Goal: Communication & Community: Answer question/provide support

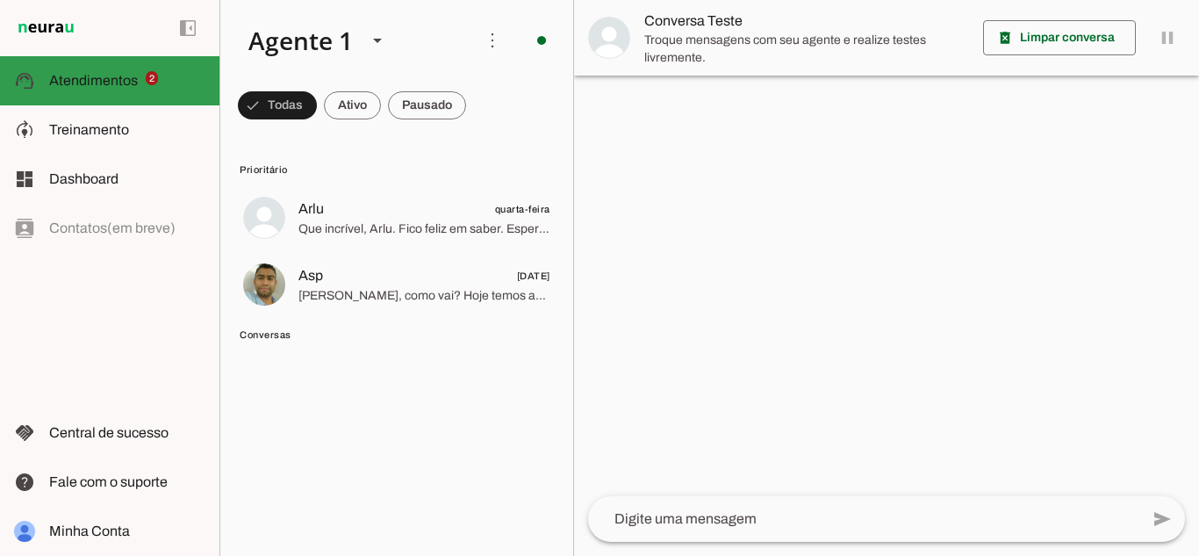
click at [167, 83] on slot at bounding box center [127, 80] width 156 height 21
click at [376, 44] on slot at bounding box center [377, 40] width 21 height 21
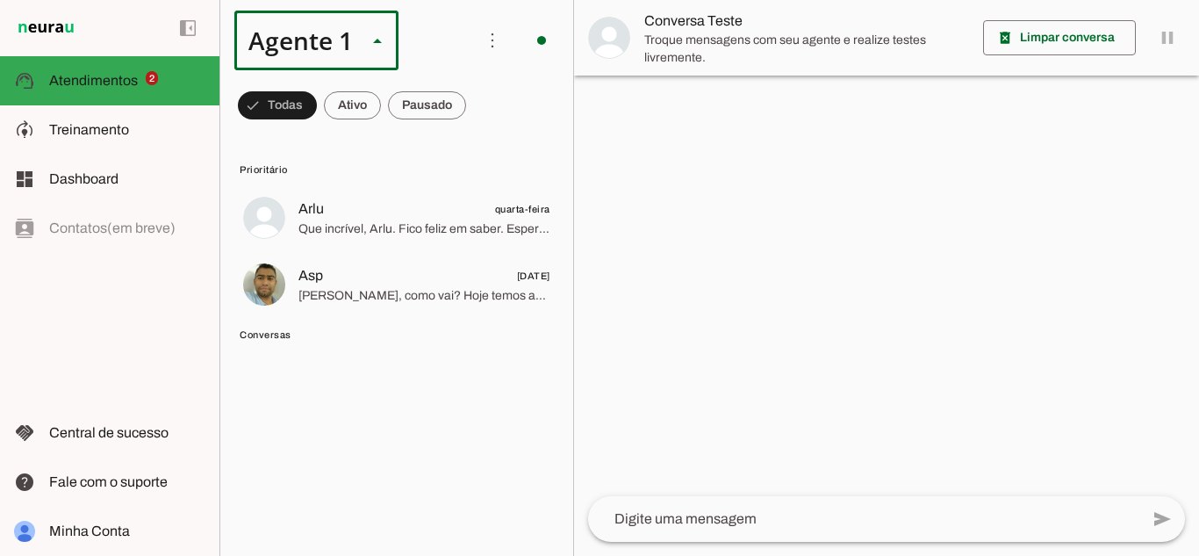
click at [483, 151] on slot at bounding box center [550, 161] width 135 height 21
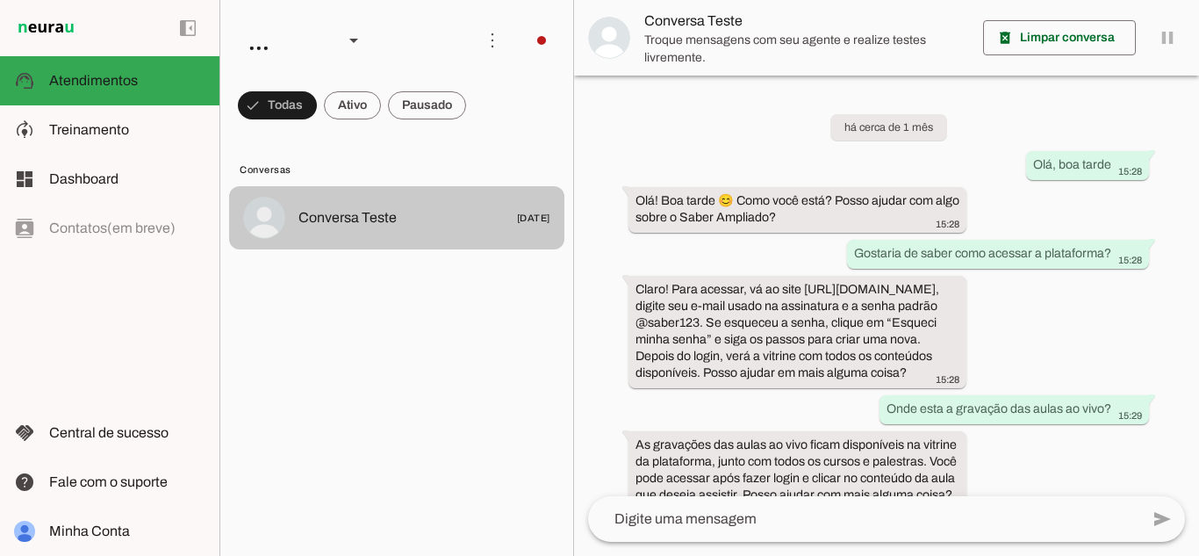
scroll to position [61, 0]
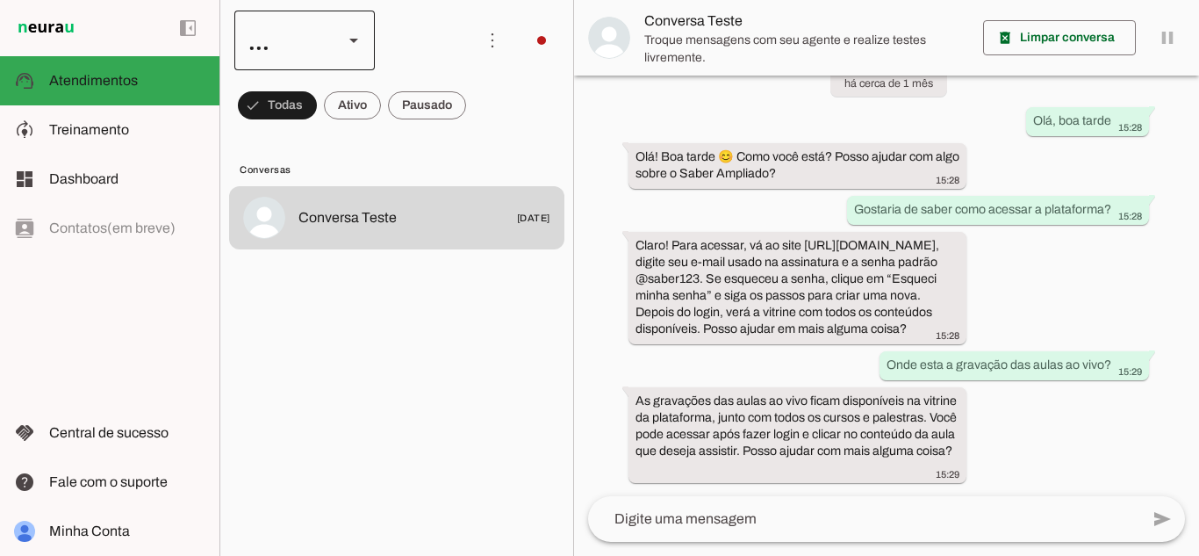
click at [354, 53] on div at bounding box center [353, 41] width 21 height 60
click at [0, 0] on slot "Agente 3" at bounding box center [0, 0] width 0 height 0
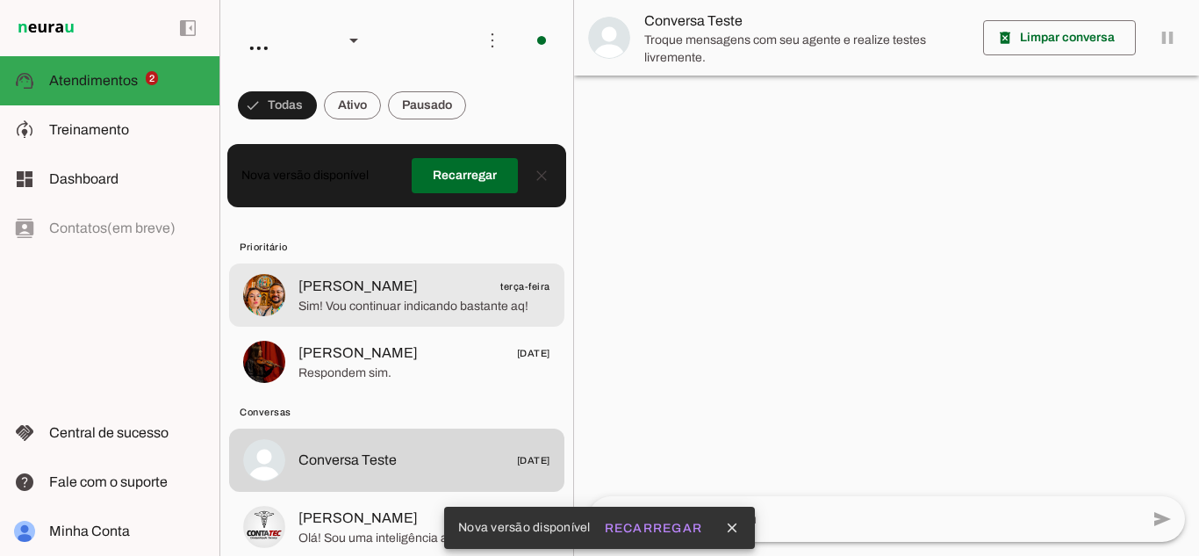
click at [386, 313] on span "Sim! Vou continuar indicando bastante aq!" at bounding box center [424, 307] width 252 height 18
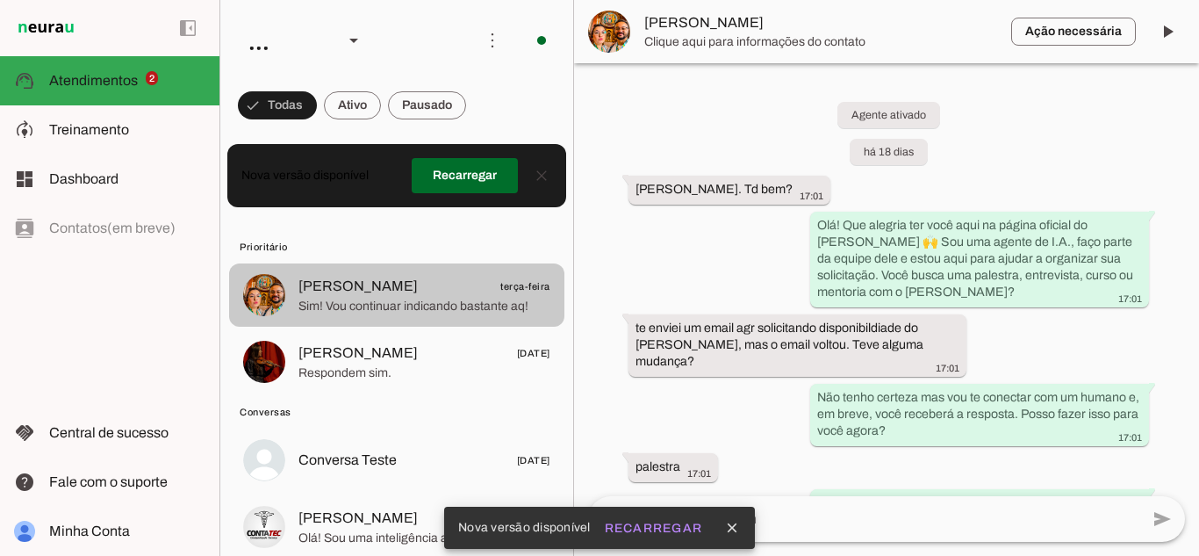
scroll to position [2303, 0]
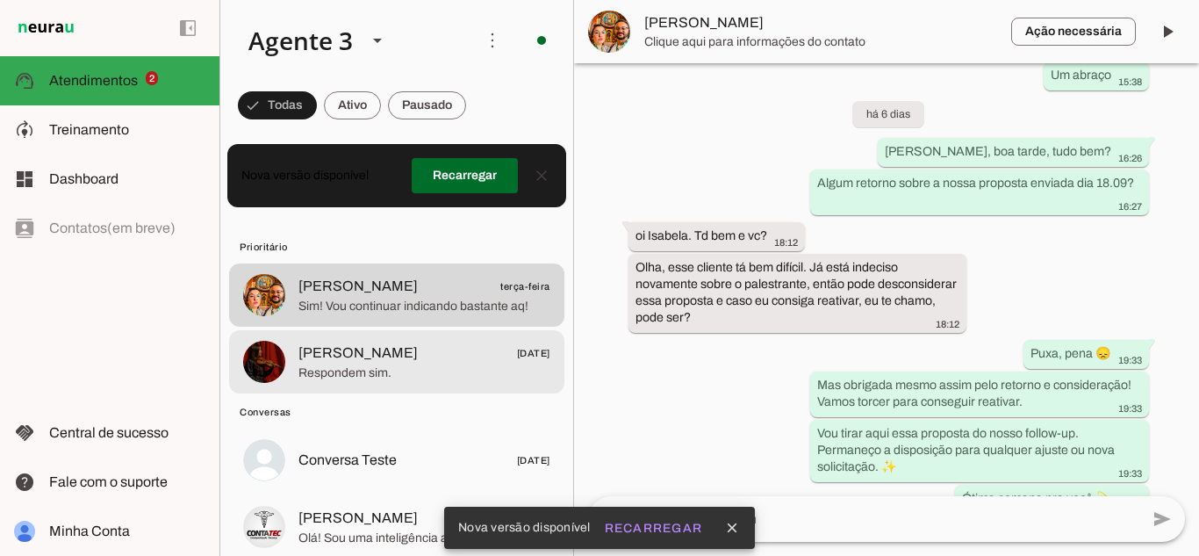
click at [459, 370] on span "Respondem sim." at bounding box center [424, 373] width 252 height 18
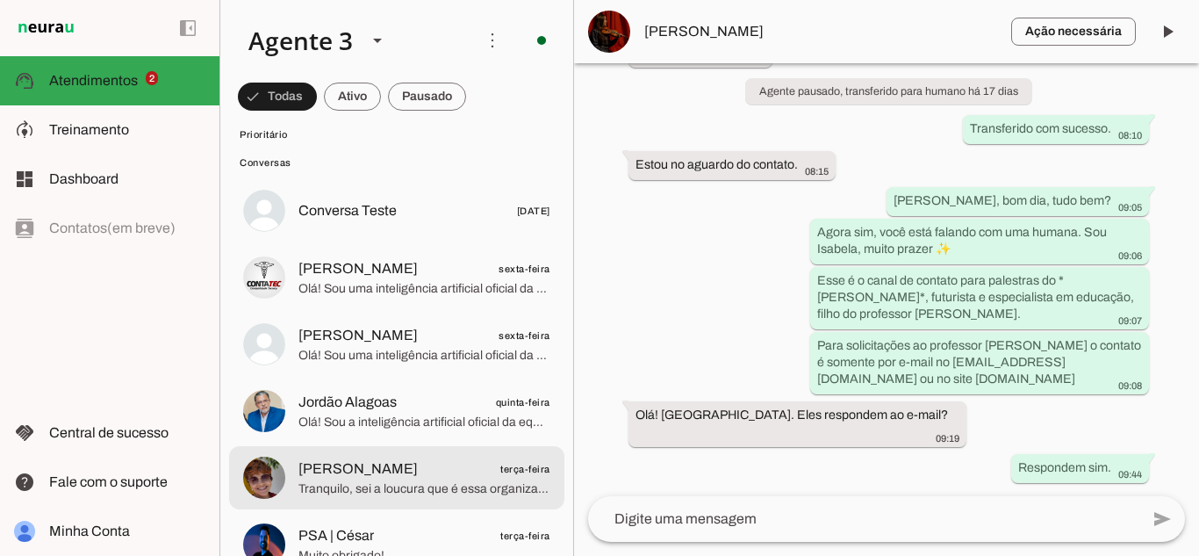
scroll to position [351, 0]
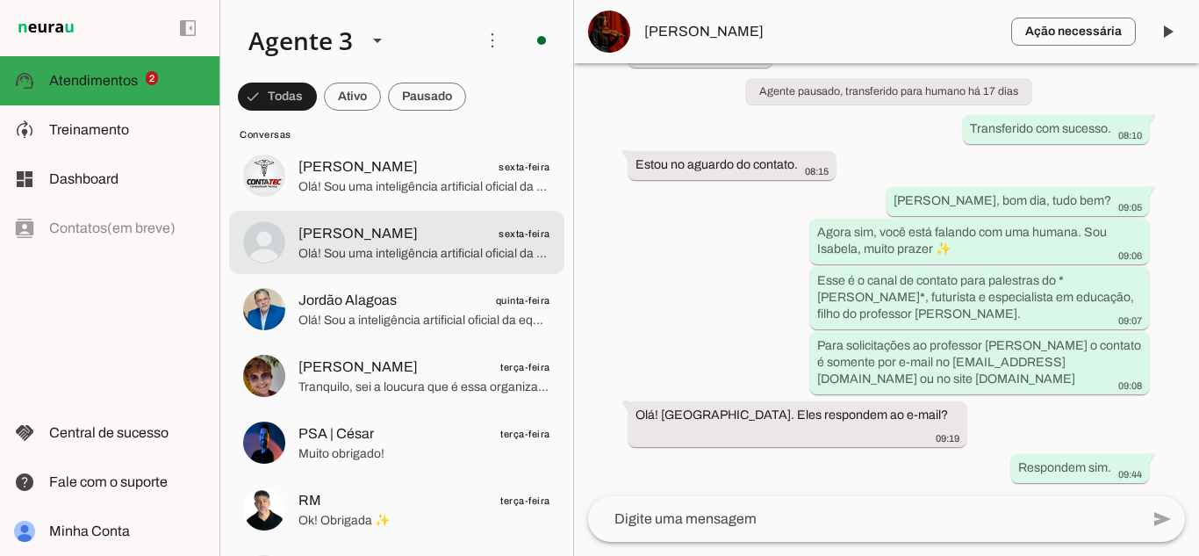
click at [436, 247] on span "Olá! Sou uma inteligência artificial oficial da equipe do [PERSON_NAME] 😊. [PER…" at bounding box center [424, 254] width 252 height 18
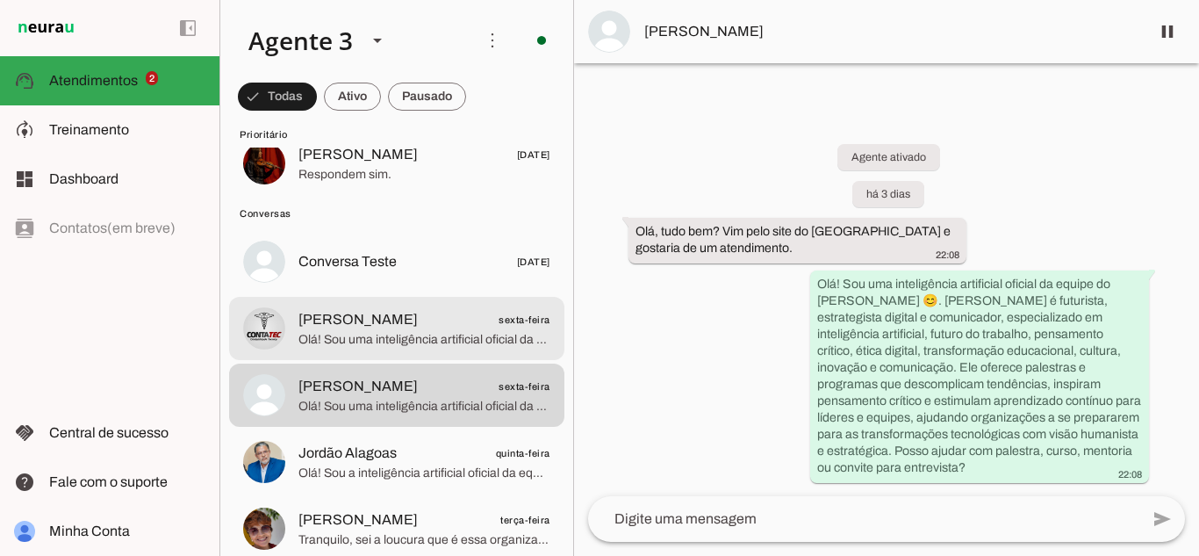
scroll to position [176, 0]
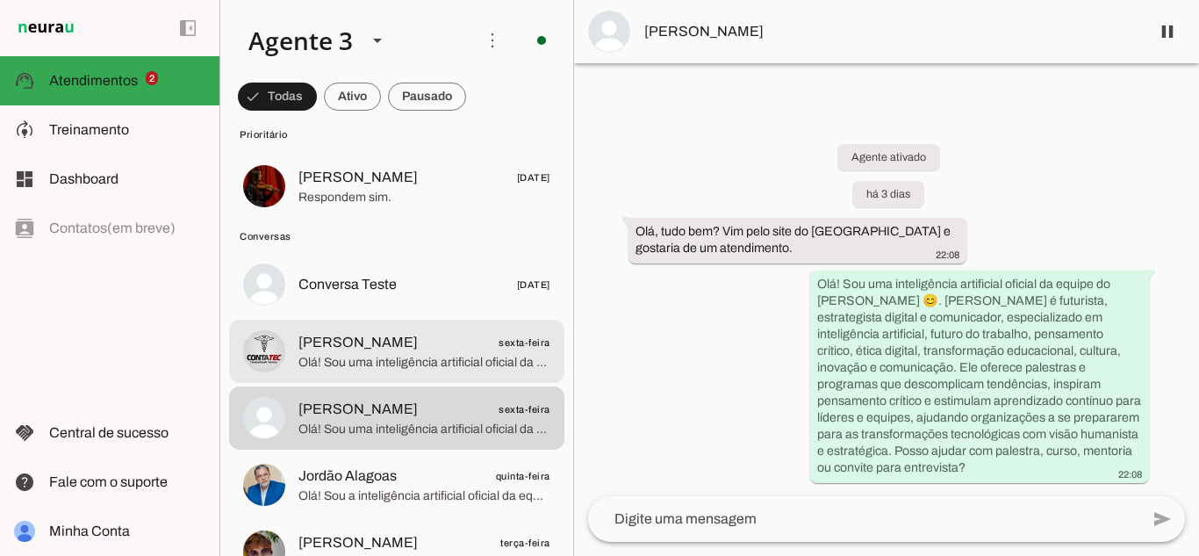
click at [463, 326] on md-item "[PERSON_NAME] sexta-feira Olá! Sou uma inteligência artificial oficial da equip…" at bounding box center [396, 351] width 335 height 63
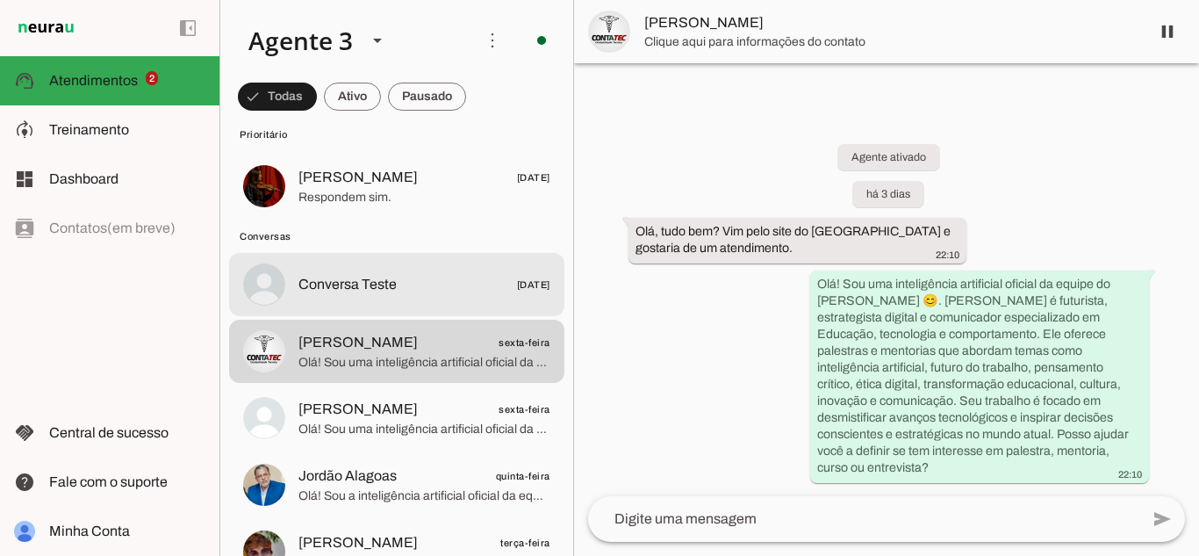
click at [456, 282] on span "Conversa Teste 19/08/2025" at bounding box center [424, 285] width 252 height 22
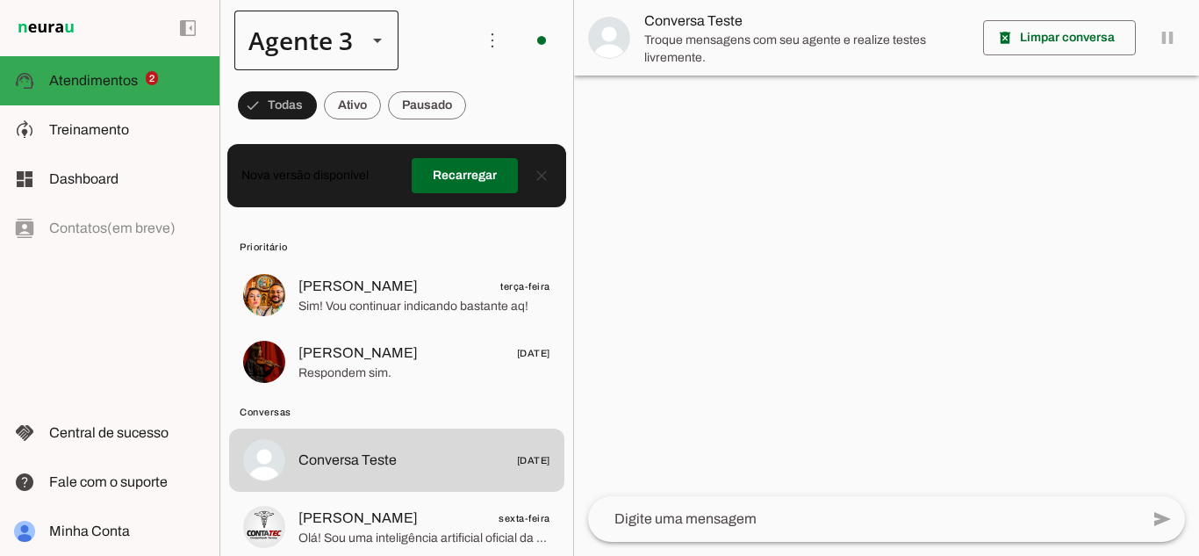
click at [356, 32] on div "Agente 3" at bounding box center [316, 41] width 164 height 60
click at [483, 151] on slot at bounding box center [550, 161] width 135 height 21
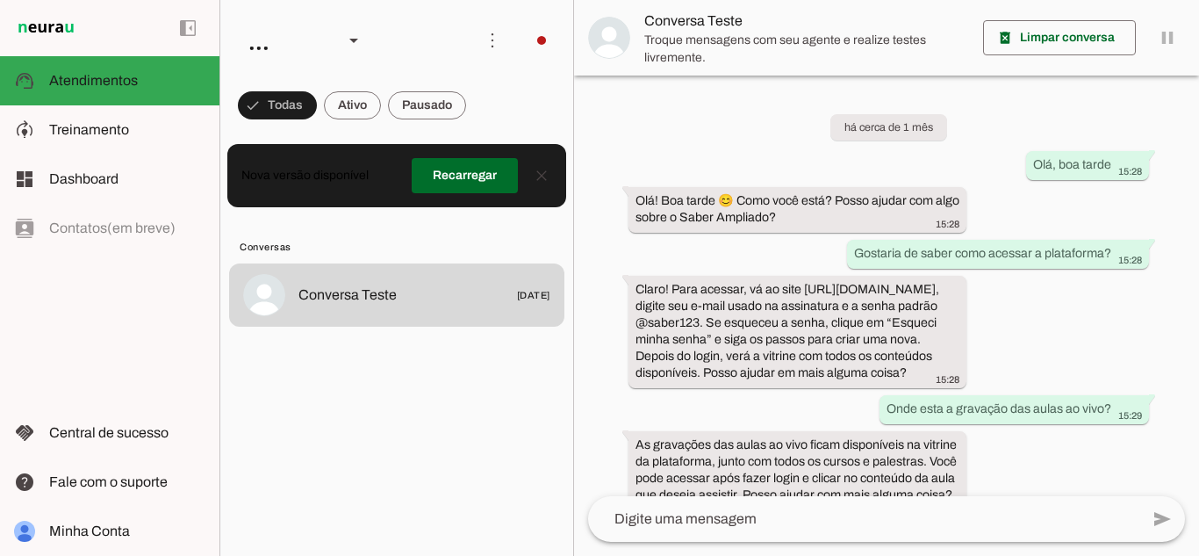
scroll to position [61, 0]
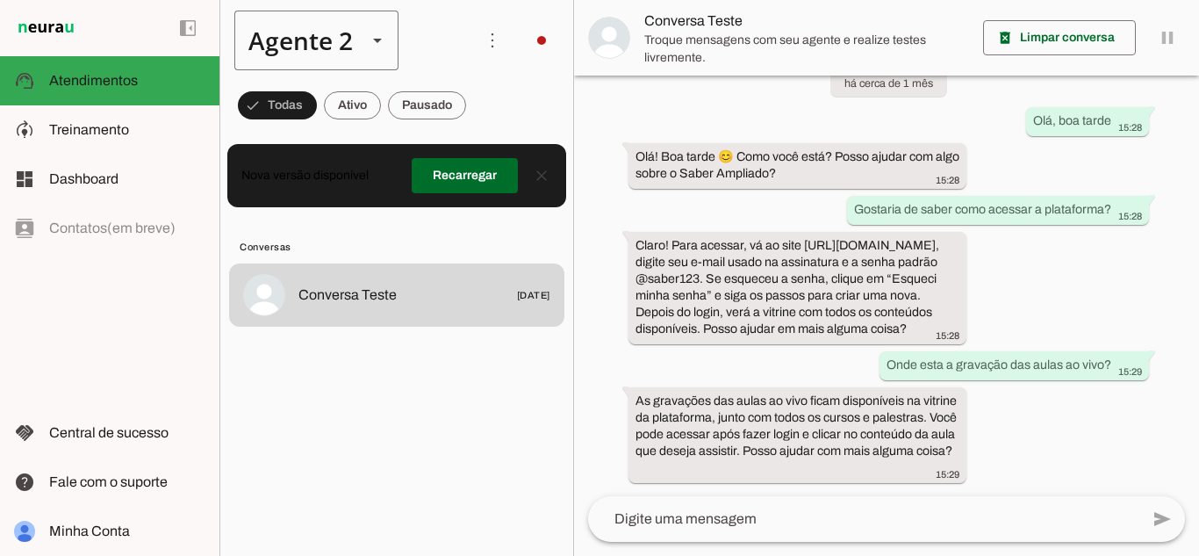
click at [323, 43] on div "Agente 2" at bounding box center [293, 41] width 119 height 60
click at [483, 102] on slot at bounding box center [550, 112] width 135 height 21
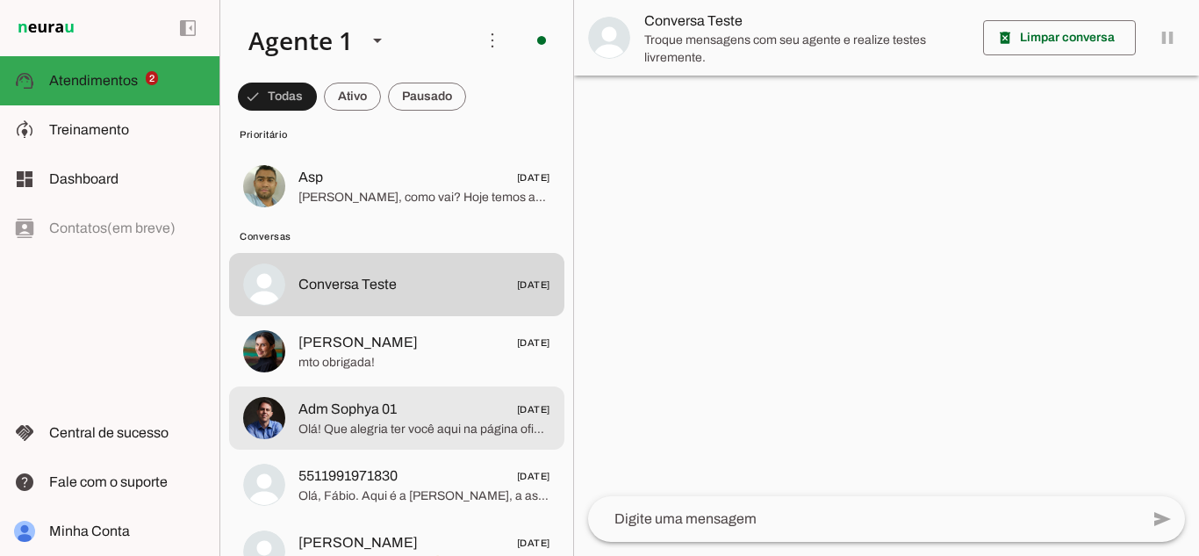
scroll to position [351, 0]
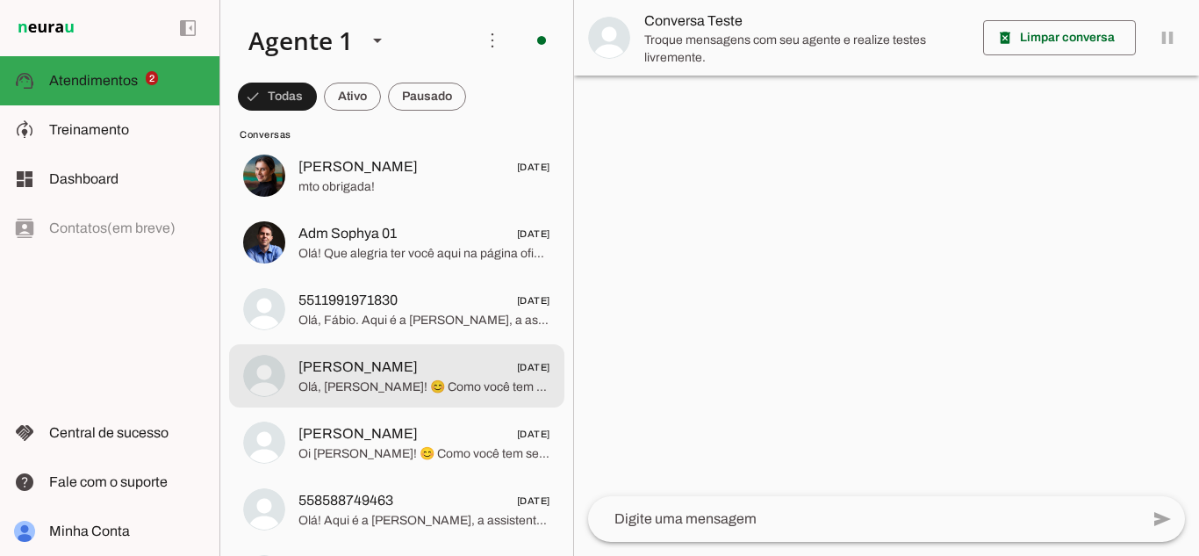
click at [411, 377] on span "José Luiz Sombra 16/07/2025" at bounding box center [424, 367] width 252 height 22
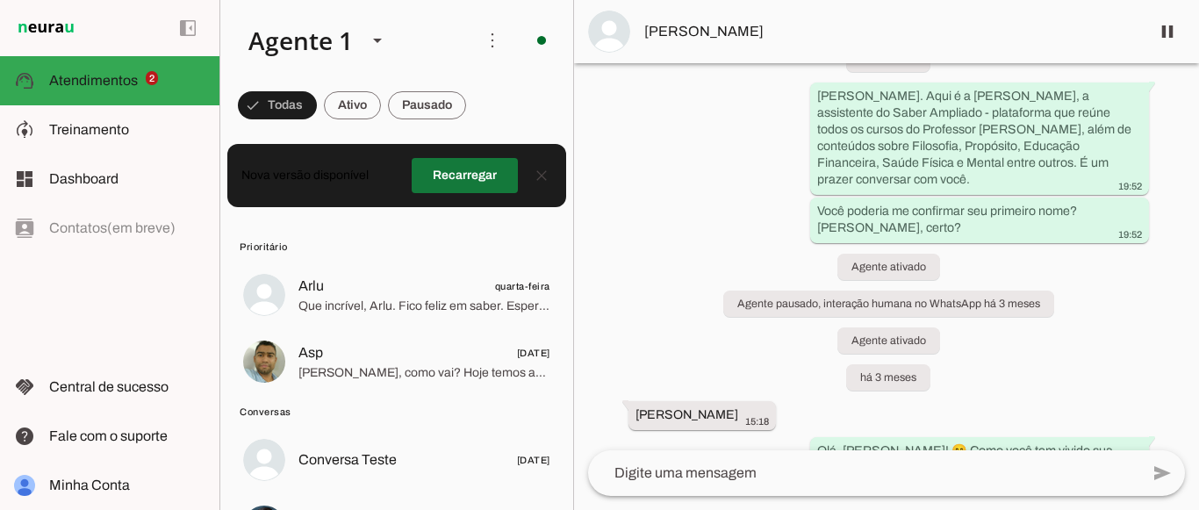
click at [419, 183] on span at bounding box center [465, 175] width 106 height 42
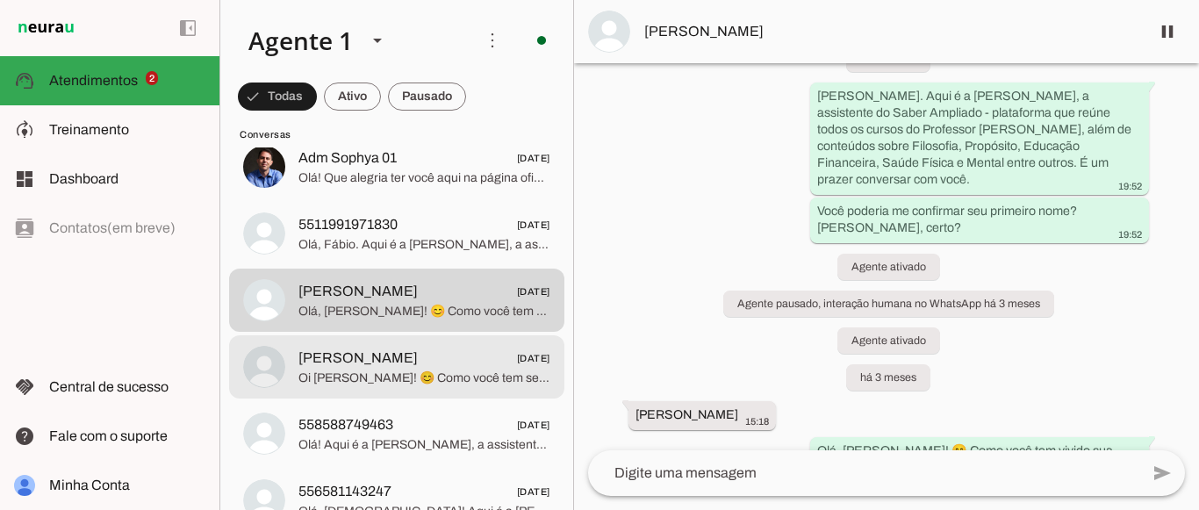
scroll to position [351, 0]
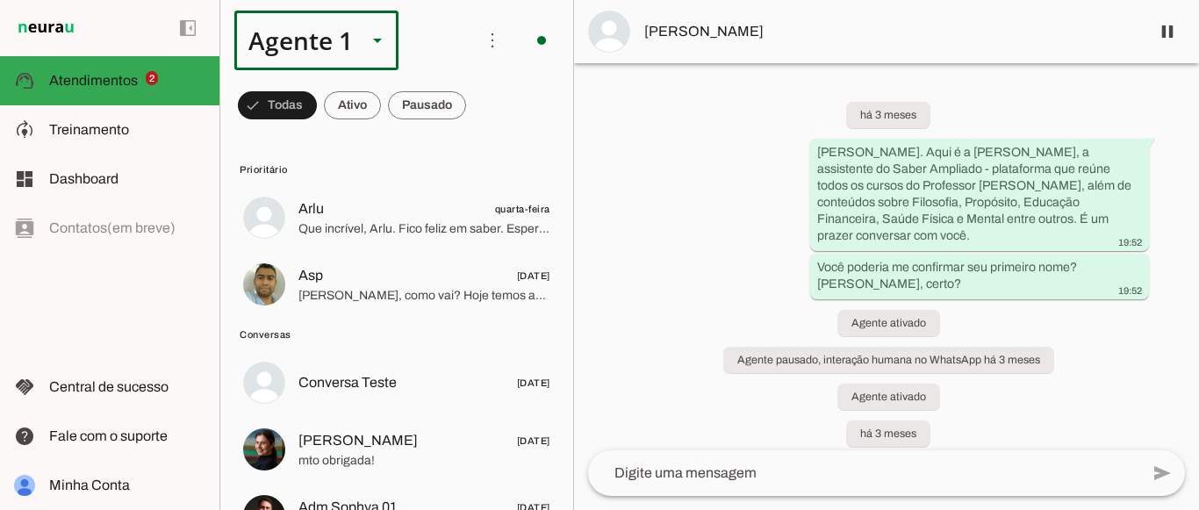
click at [348, 38] on div "Agente 1" at bounding box center [293, 41] width 119 height 60
click at [483, 160] on slot at bounding box center [550, 161] width 135 height 21
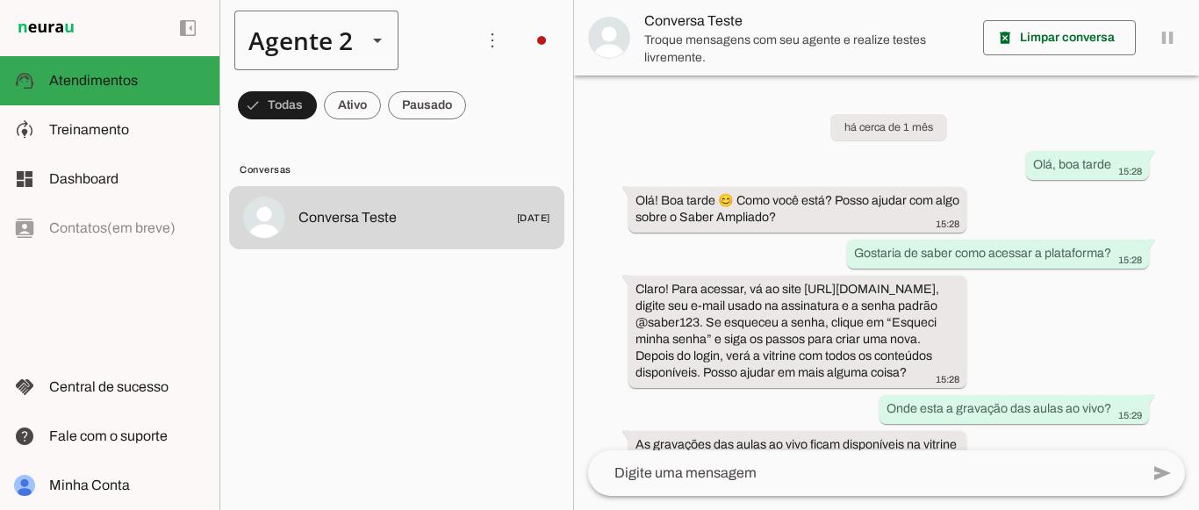
click at [348, 42] on div "Agente 2" at bounding box center [293, 41] width 119 height 60
drag, startPoint x: 325, startPoint y: 189, endPoint x: 333, endPoint y: 193, distance: 9.0
click at [469, 190] on md-item "Agente 3" at bounding box center [550, 210] width 163 height 49
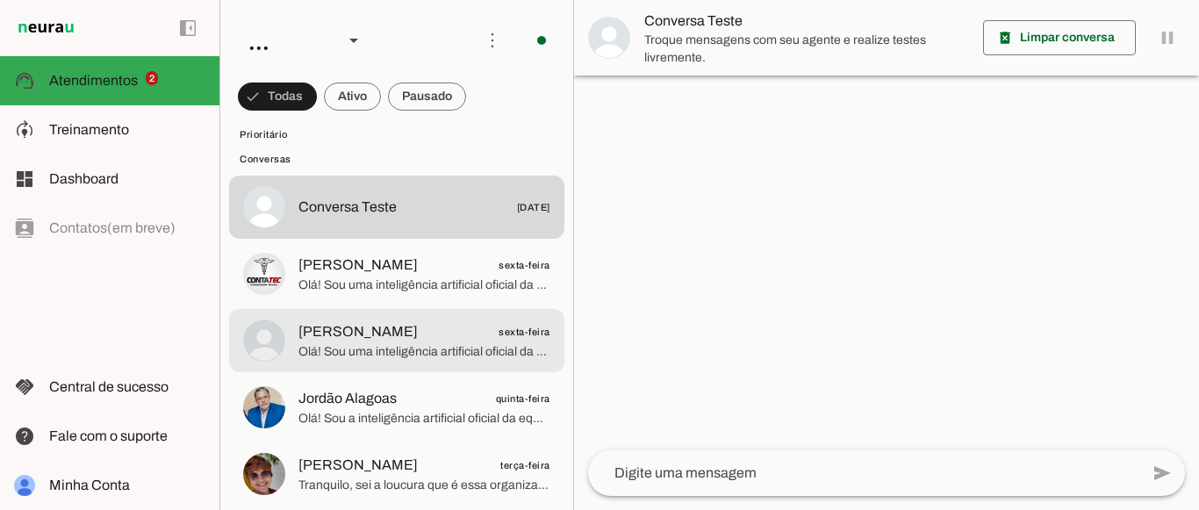
scroll to position [263, 0]
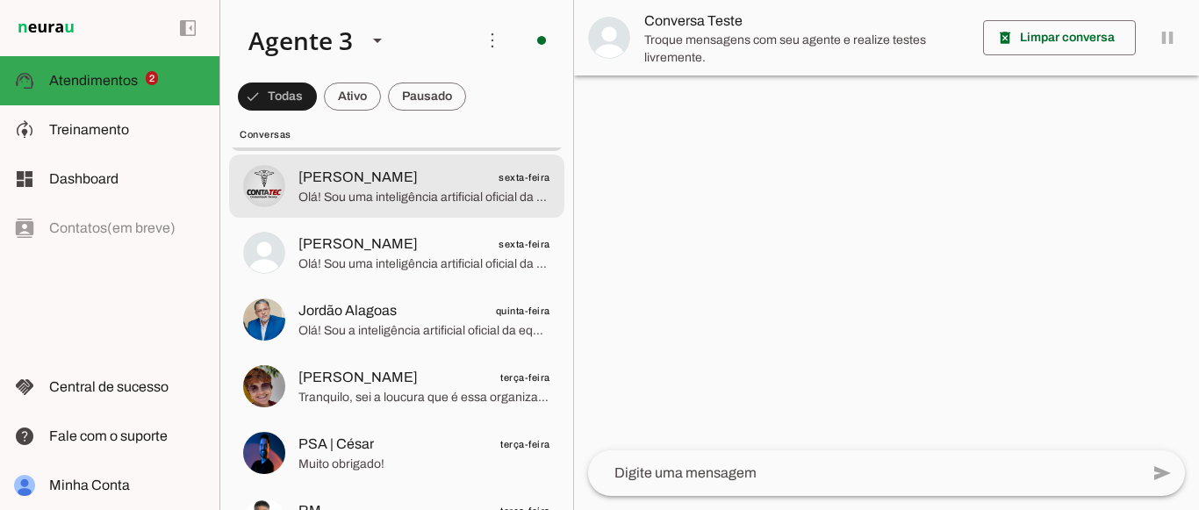
click at [364, 178] on span "[PERSON_NAME]" at bounding box center [357, 177] width 119 height 21
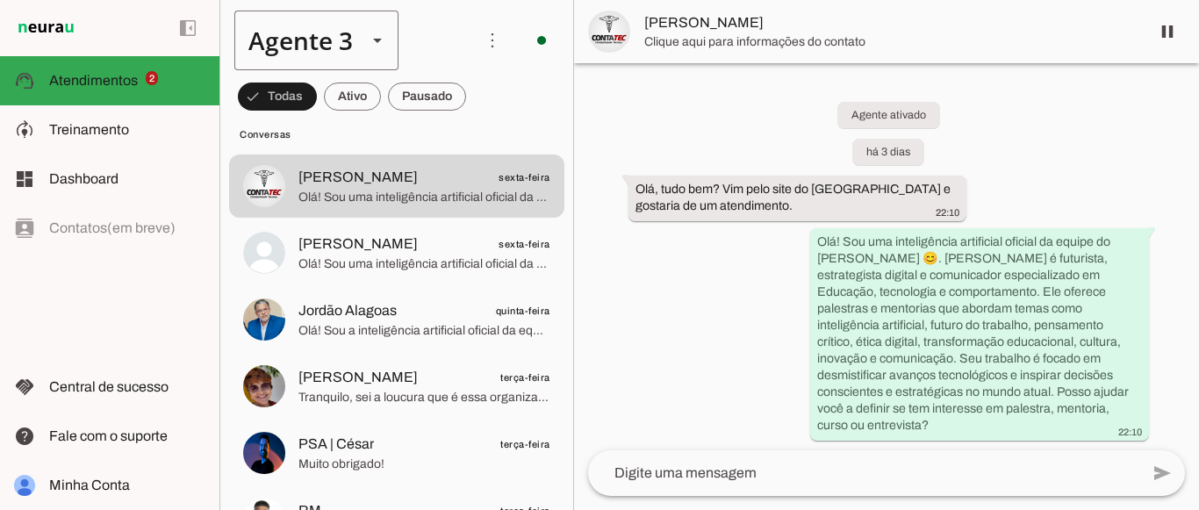
click at [288, 43] on div "Agente 3" at bounding box center [293, 41] width 119 height 60
click at [469, 114] on md-item "Agente 1" at bounding box center [550, 112] width 163 height 49
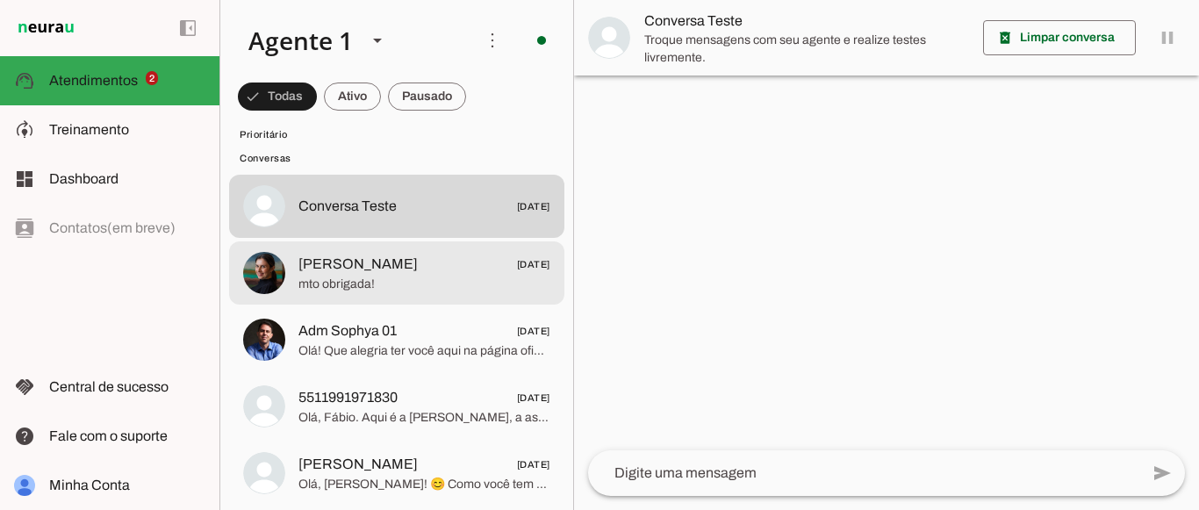
scroll to position [176, 0]
click at [424, 291] on span "mto obrigada!" at bounding box center [424, 286] width 252 height 18
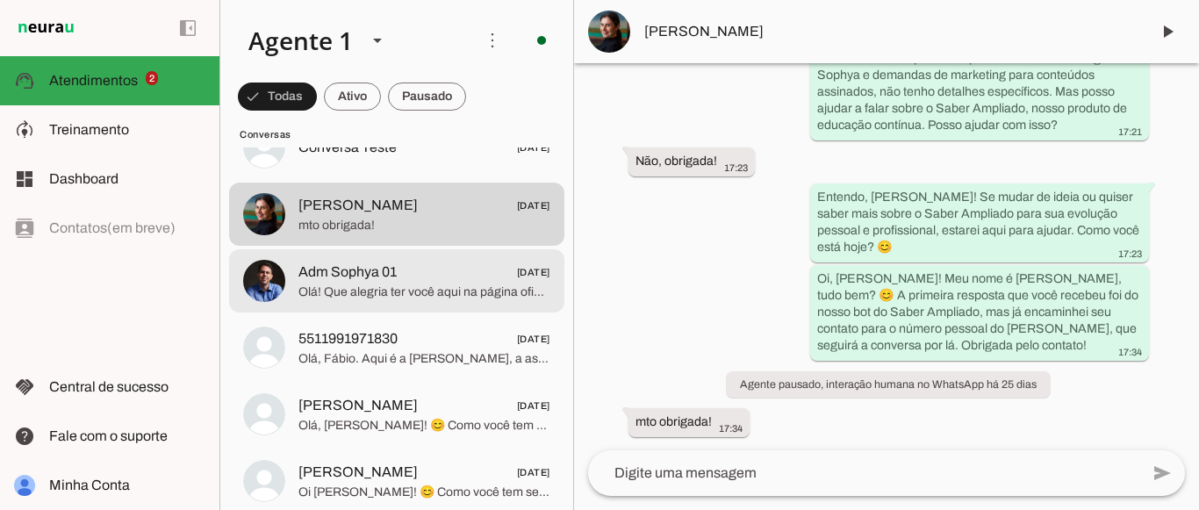
scroll to position [263, 0]
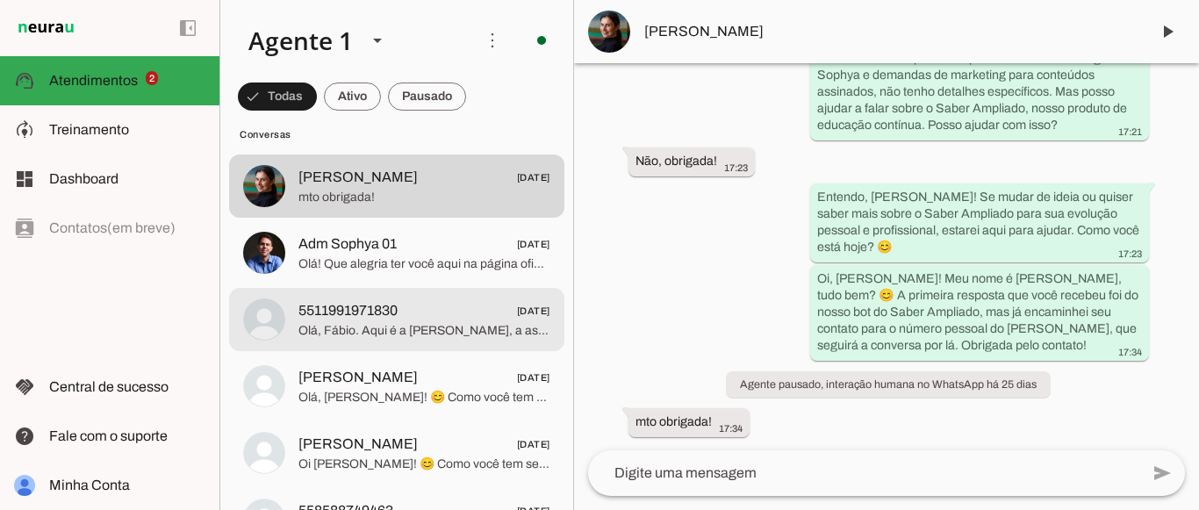
click at [398, 338] on span "Olá, Fábio. Aqui é a [PERSON_NAME], a assistente do Saber Ampliado - plataforma…" at bounding box center [424, 331] width 252 height 18
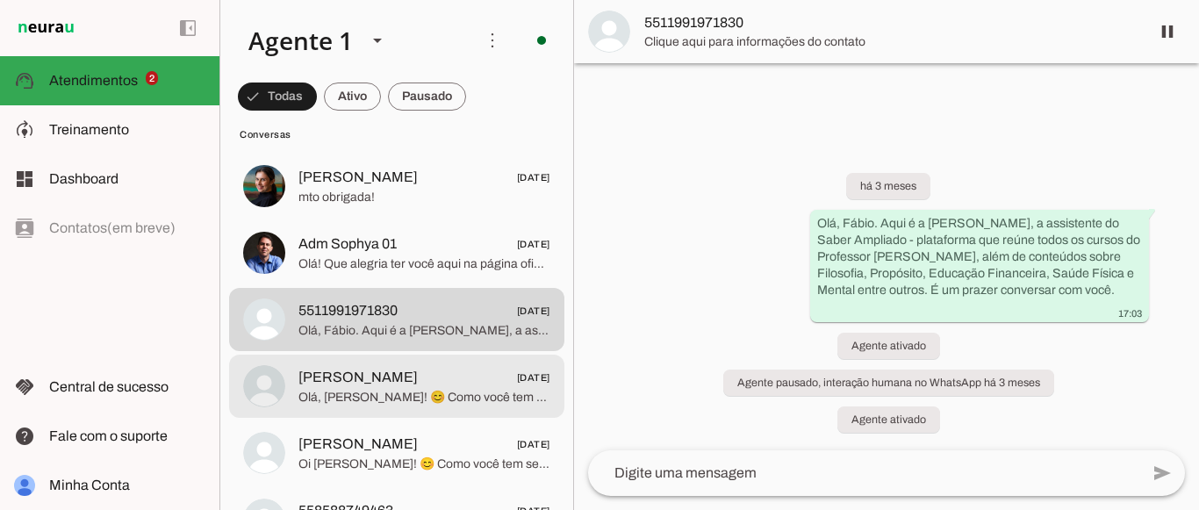
click at [406, 389] on span "Olá, [PERSON_NAME]! 😊 Como você tem vivido sua experiência no Saber Ampliado? J…" at bounding box center [424, 398] width 252 height 18
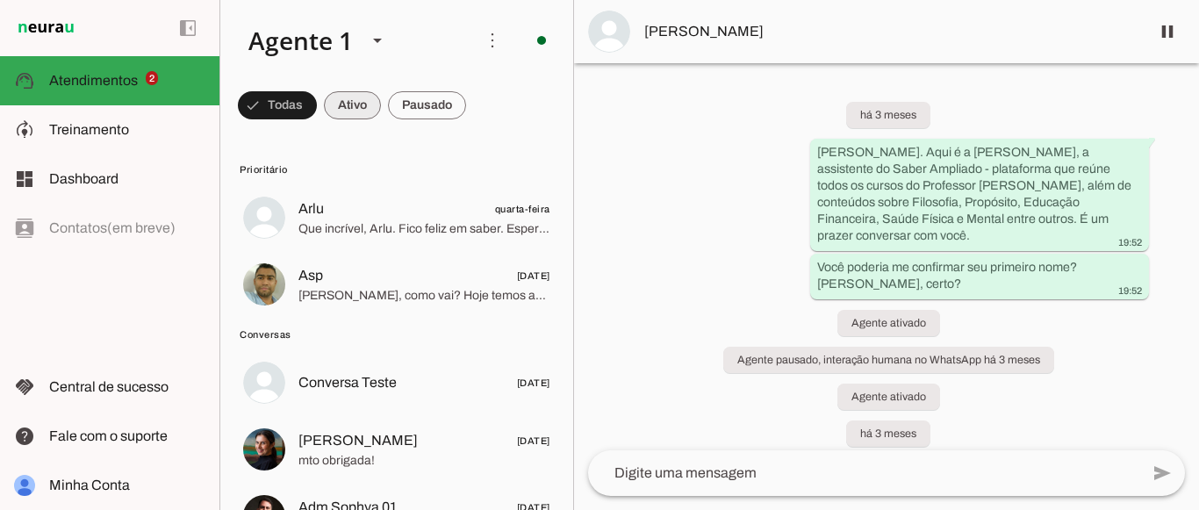
click at [365, 94] on span at bounding box center [352, 105] width 57 height 42
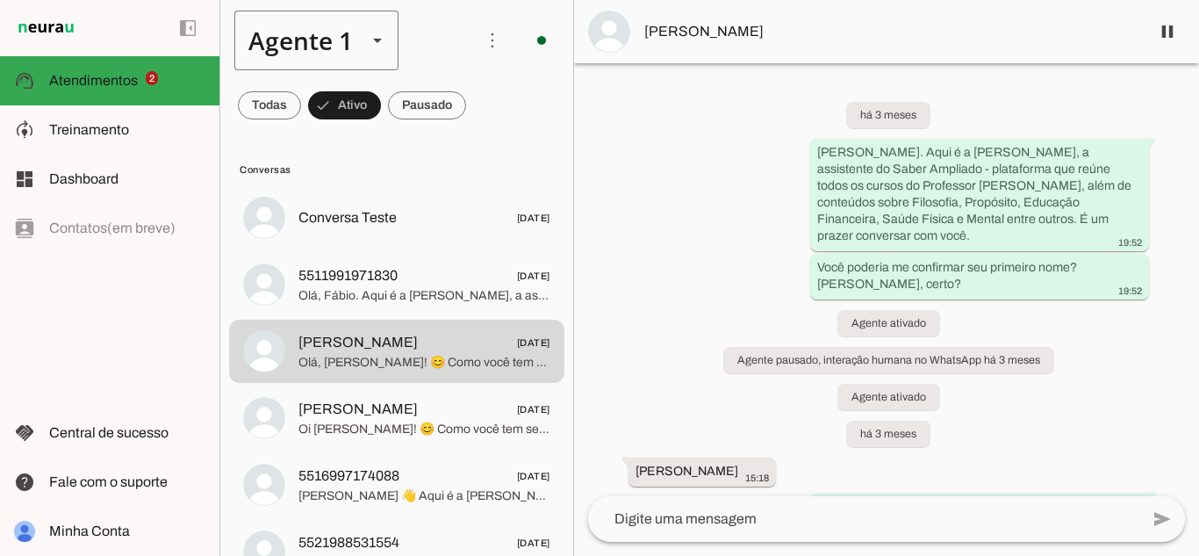
click at [317, 46] on div "Agente 1" at bounding box center [293, 41] width 119 height 60
click at [483, 154] on slot at bounding box center [550, 161] width 135 height 21
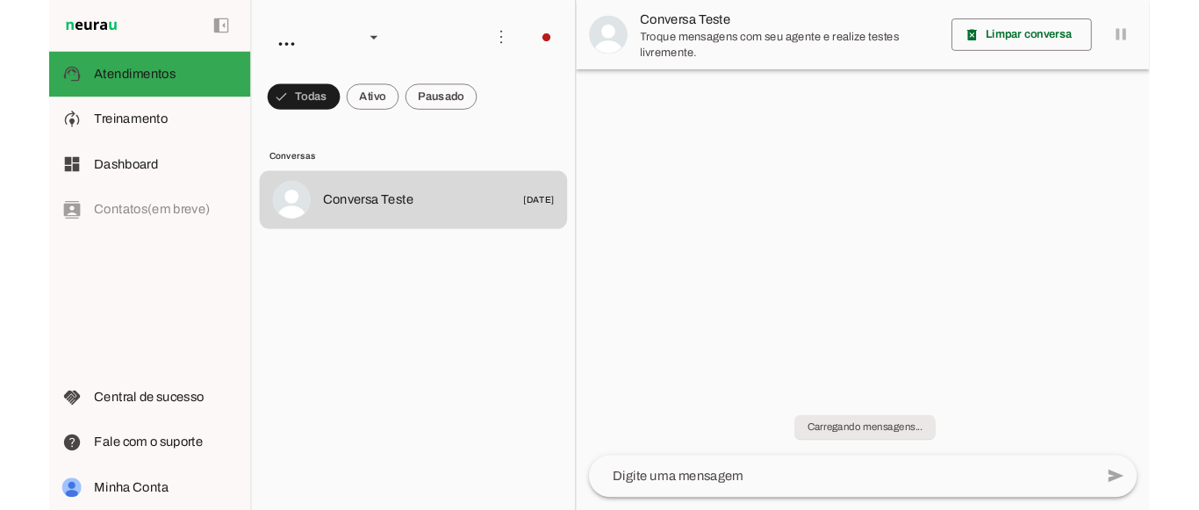
scroll to position [61, 0]
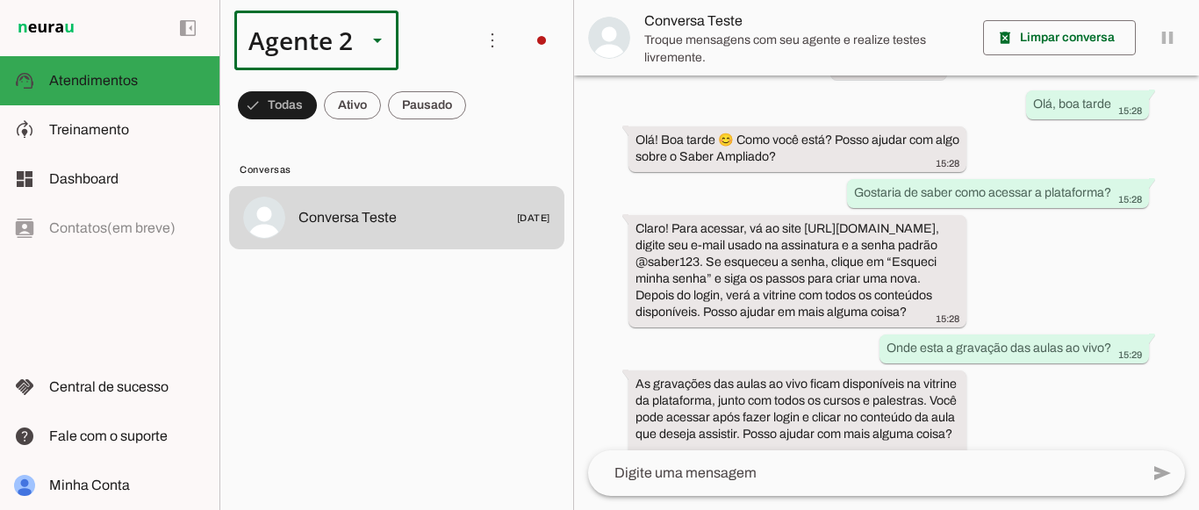
click at [316, 44] on div "Agente 2" at bounding box center [293, 41] width 119 height 60
click at [483, 109] on slot at bounding box center [550, 112] width 135 height 21
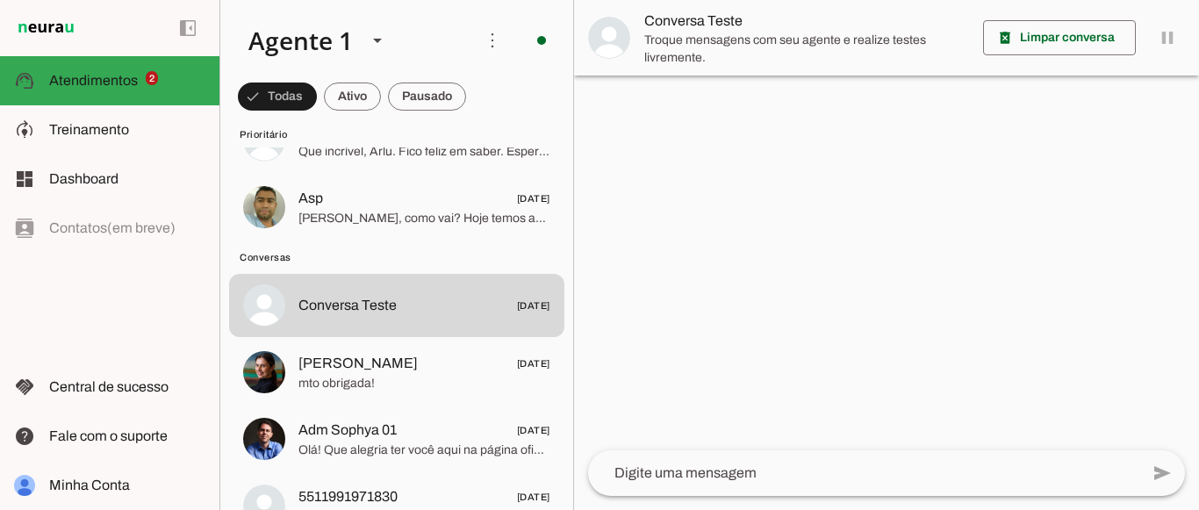
scroll to position [88, 0]
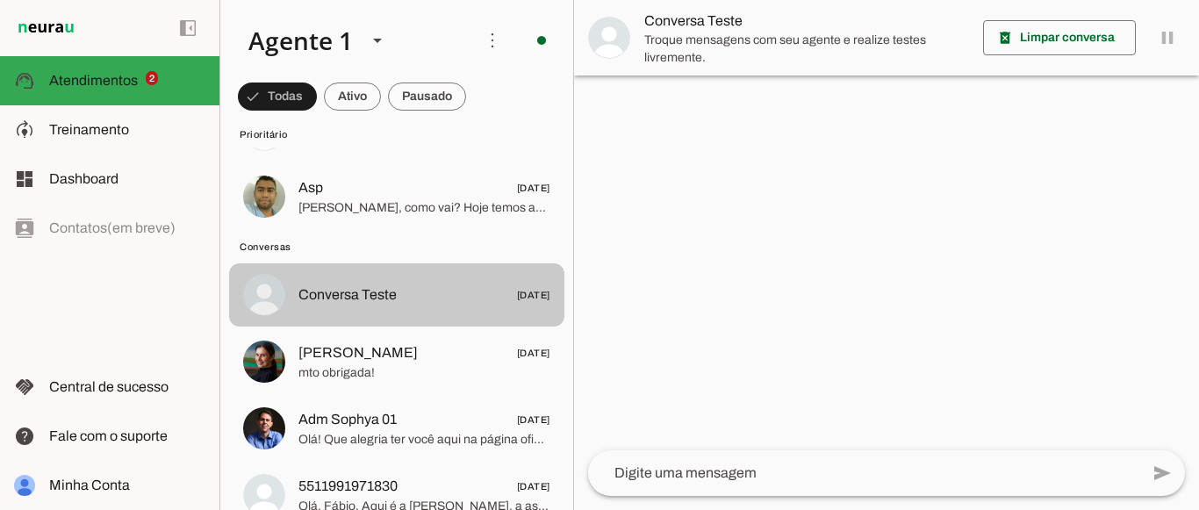
click at [440, 289] on span "Conversa Teste [DATE]" at bounding box center [424, 295] width 252 height 22
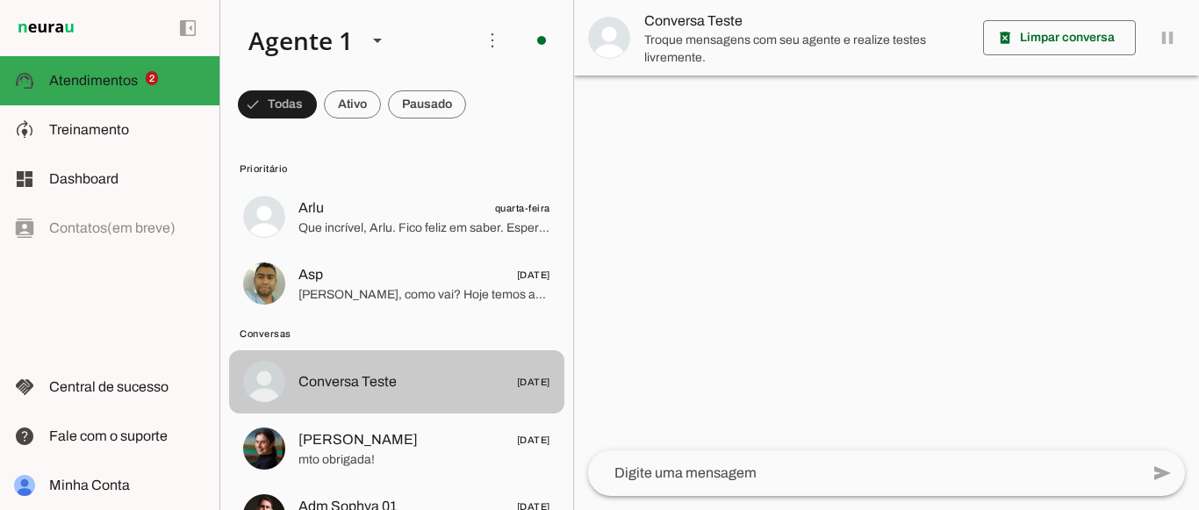
scroll to position [0, 0]
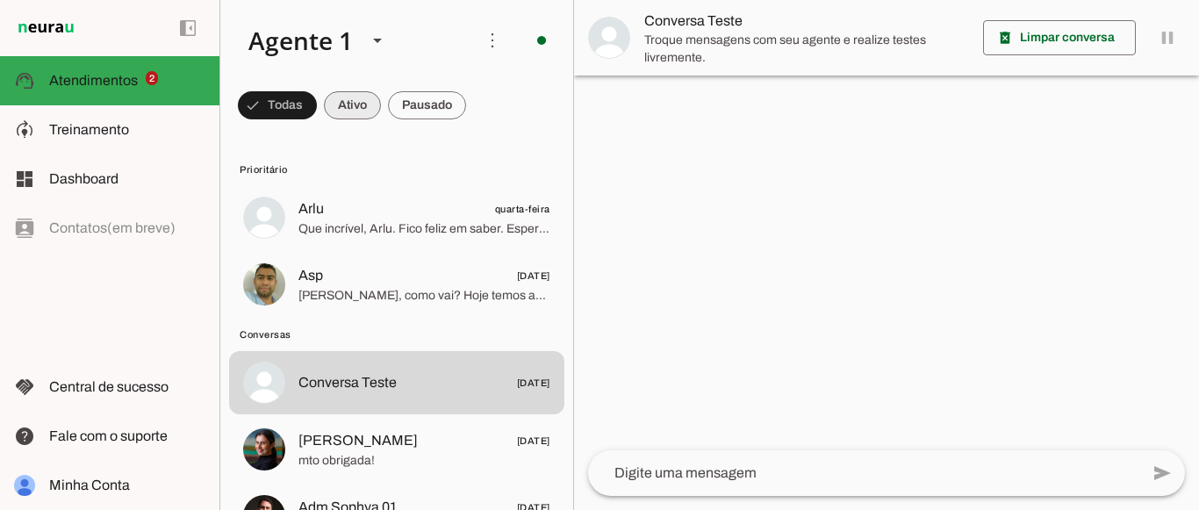
click at [368, 104] on span at bounding box center [352, 105] width 57 height 42
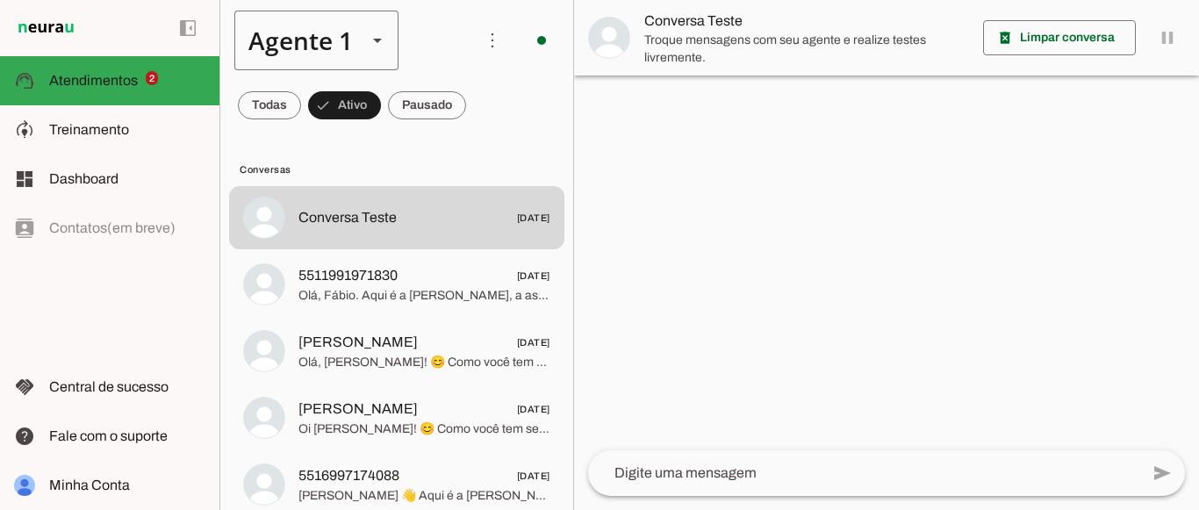
click at [348, 40] on div "Agente 1" at bounding box center [293, 41] width 119 height 60
click at [483, 151] on slot at bounding box center [550, 161] width 135 height 21
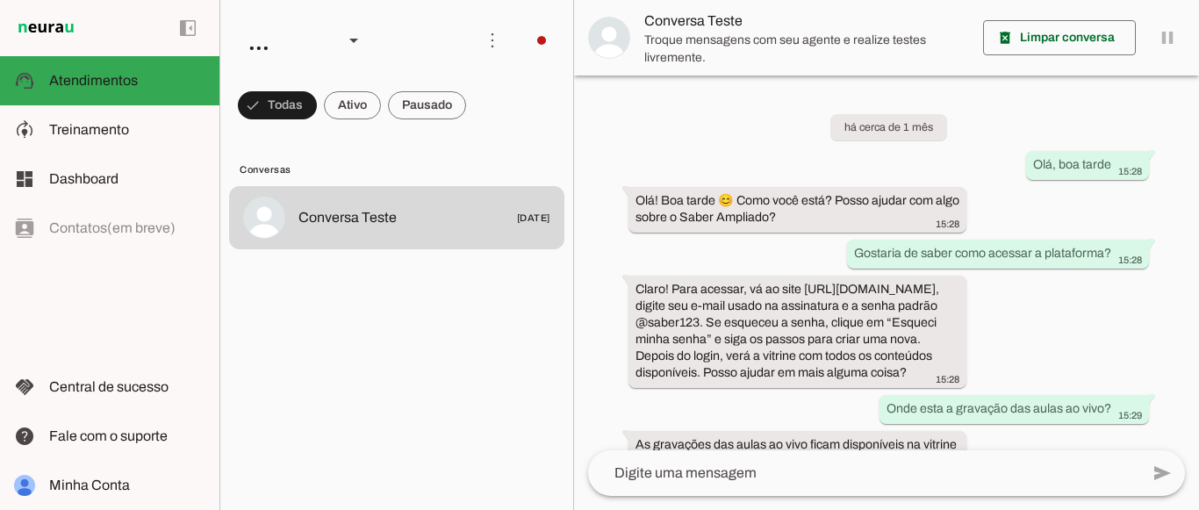
scroll to position [106, 0]
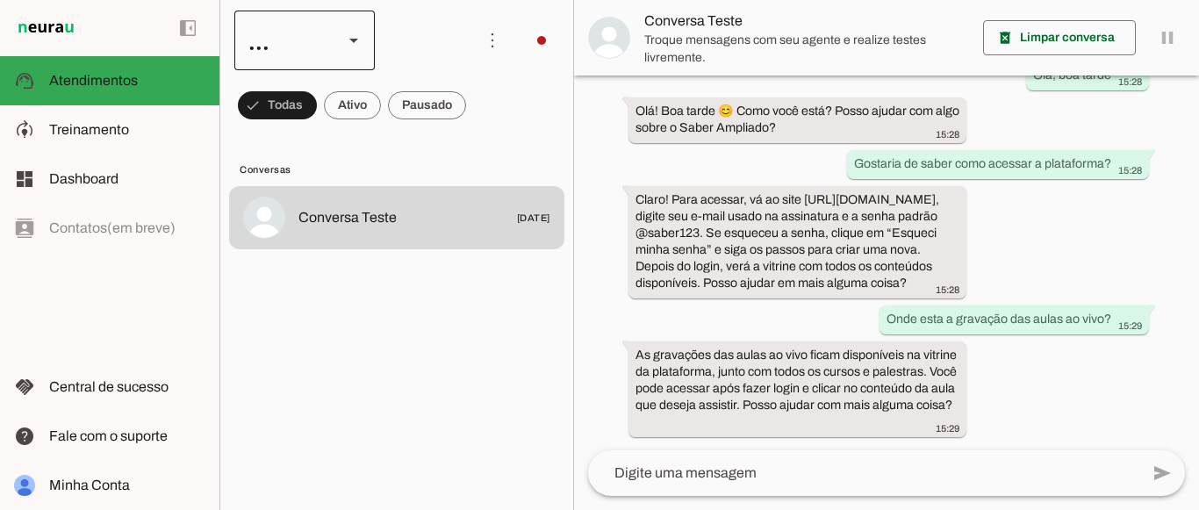
click at [337, 50] on div "..." at bounding box center [304, 41] width 140 height 60
click at [483, 200] on slot at bounding box center [539, 210] width 112 height 21
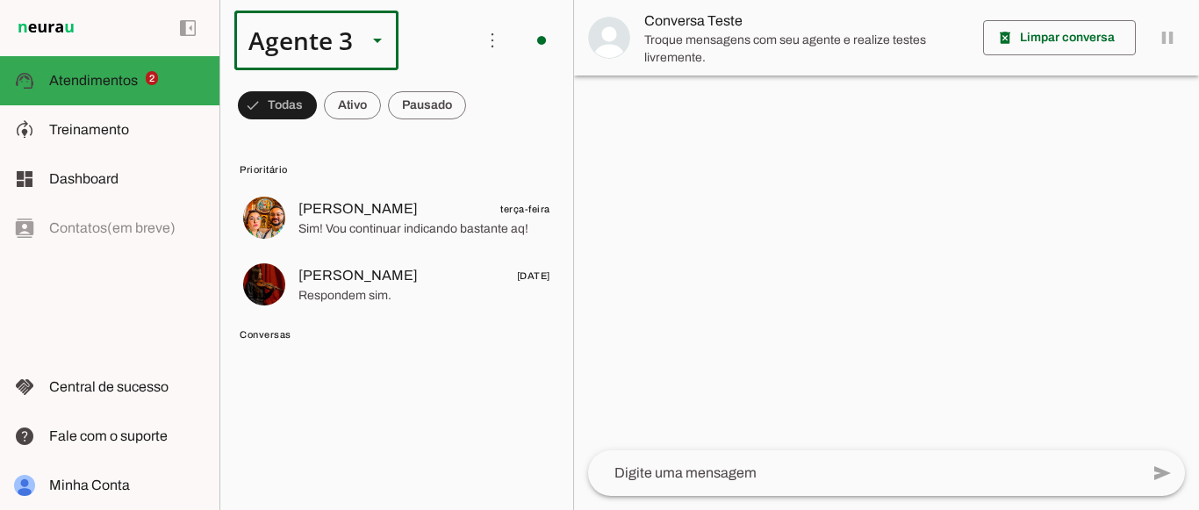
click at [329, 47] on div "Agente 3" at bounding box center [293, 41] width 119 height 60
click at [483, 105] on slot at bounding box center [550, 112] width 135 height 21
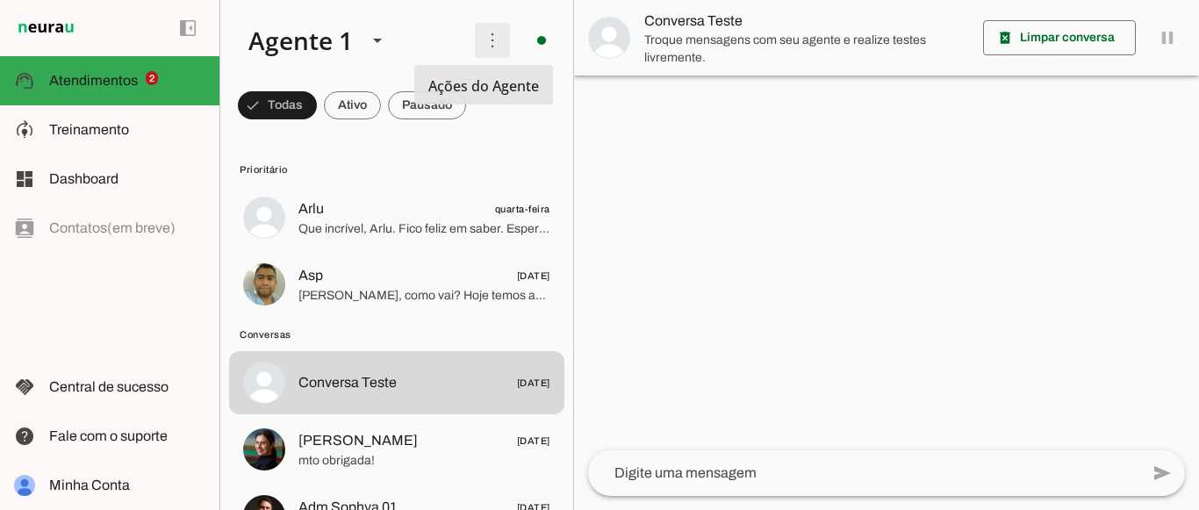
click at [486, 45] on span at bounding box center [492, 40] width 42 height 42
click at [451, 45] on slot at bounding box center [347, 41] width 226 height 60
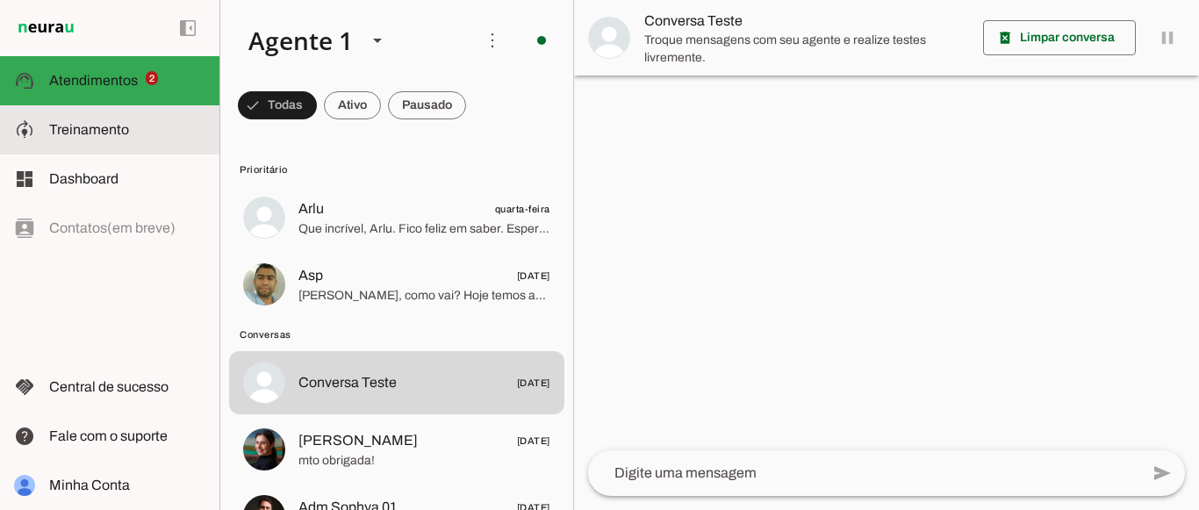
click at [158, 133] on slot at bounding box center [127, 129] width 156 height 21
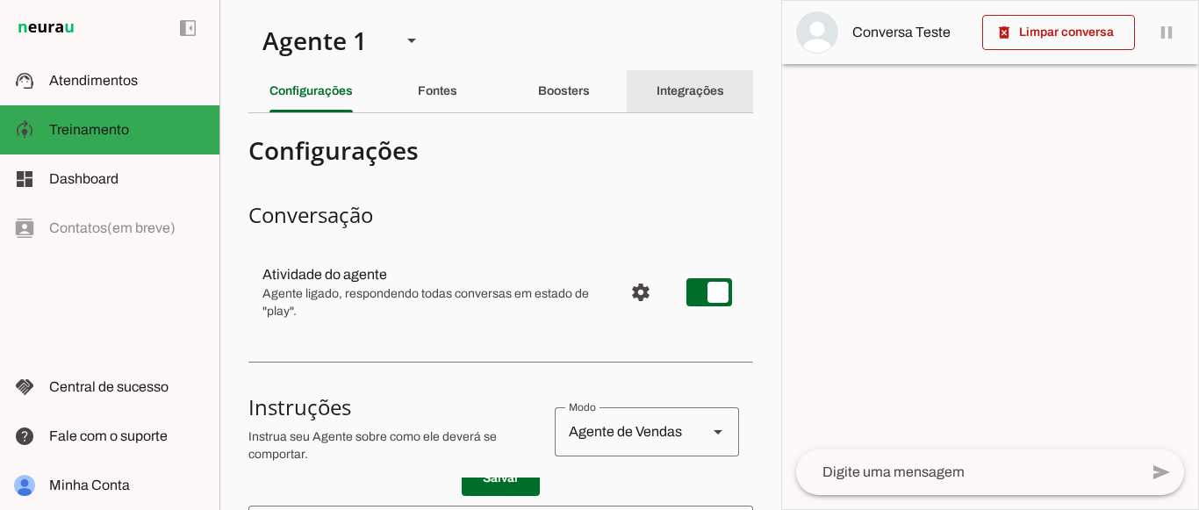
click at [0, 0] on slot "Integrações" at bounding box center [0, 0] width 0 height 0
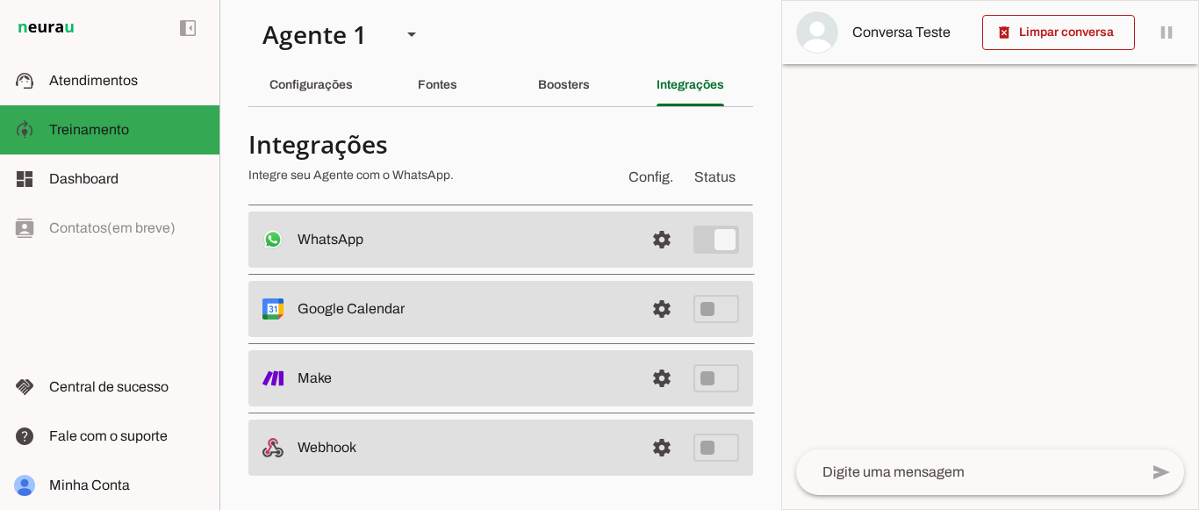
scroll to position [7, 0]
click at [655, 380] on span at bounding box center [662, 377] width 42 height 42
click at [690, 378] on md-item "settings Make" at bounding box center [500, 377] width 505 height 56
click at [690, 379] on md-item "settings Make" at bounding box center [500, 377] width 505 height 56
click at [689, 381] on md-item "settings Make" at bounding box center [500, 377] width 505 height 56
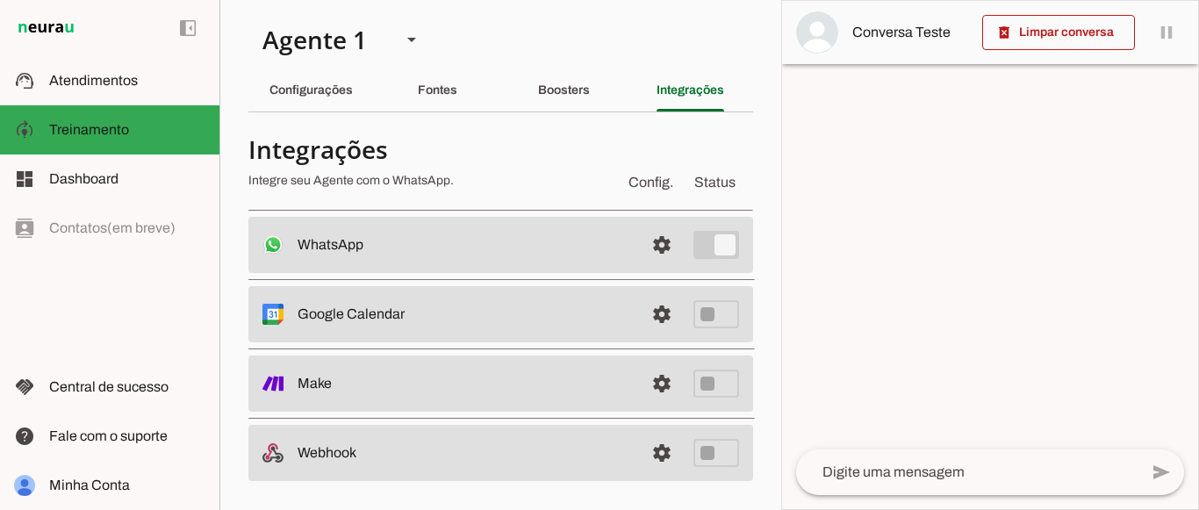
scroll to position [0, 0]
click at [550, 100] on div "Boosters" at bounding box center [564, 91] width 52 height 42
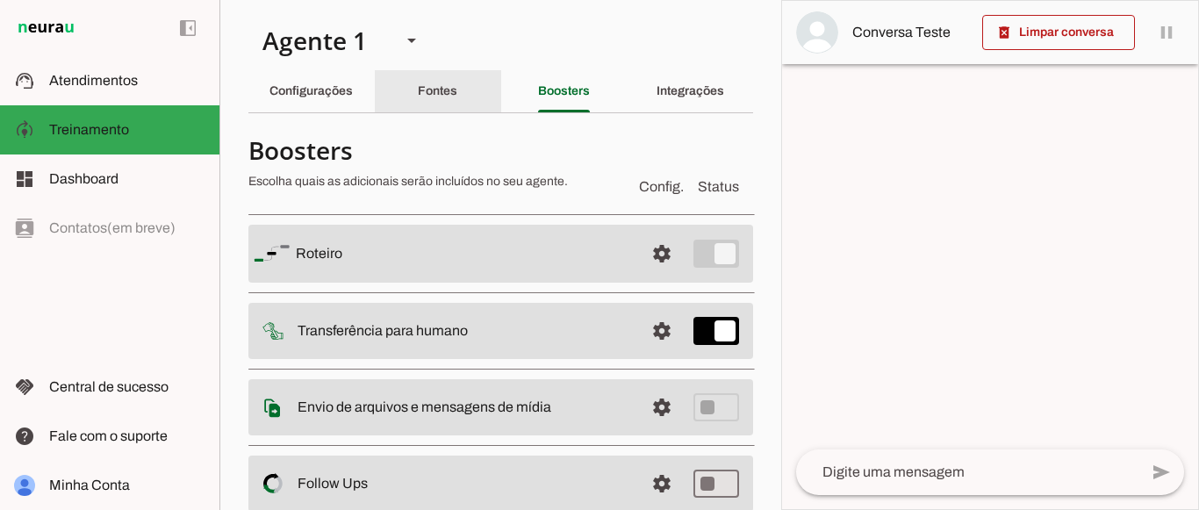
drag, startPoint x: 442, startPoint y: 96, endPoint x: 346, endPoint y: 96, distance: 96.6
click at [0, 0] on slot "Fontes" at bounding box center [0, 0] width 0 height 0
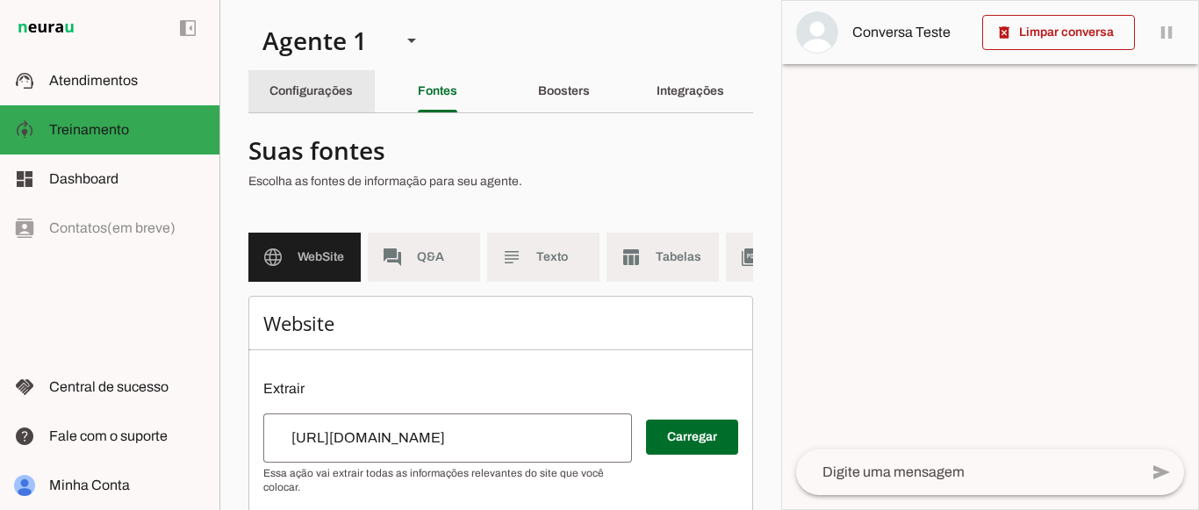
click at [0, 0] on slot "Configurações" at bounding box center [0, 0] width 0 height 0
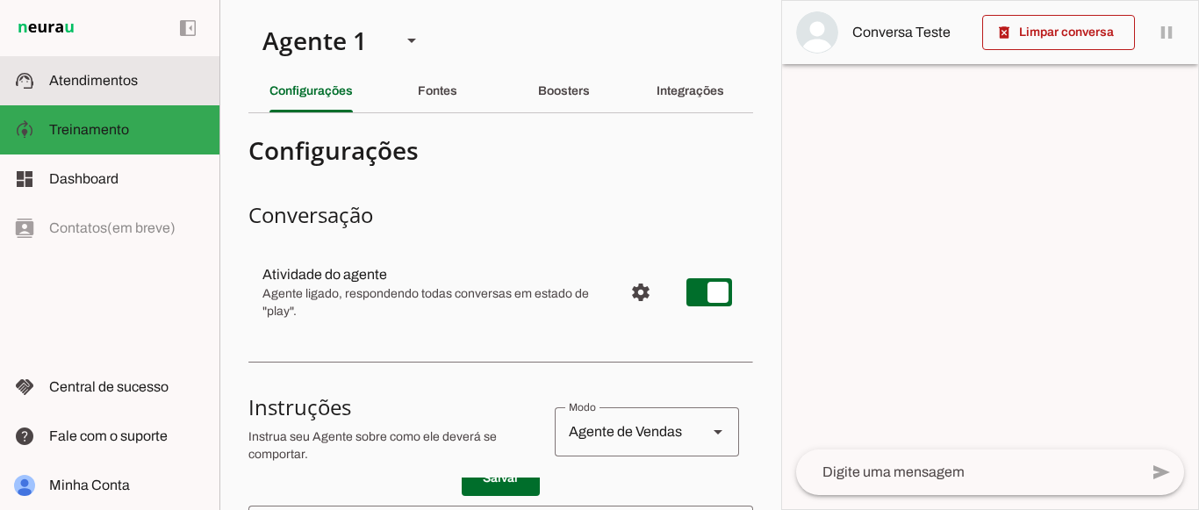
click at [116, 79] on span "Atendimentos" at bounding box center [93, 80] width 89 height 15
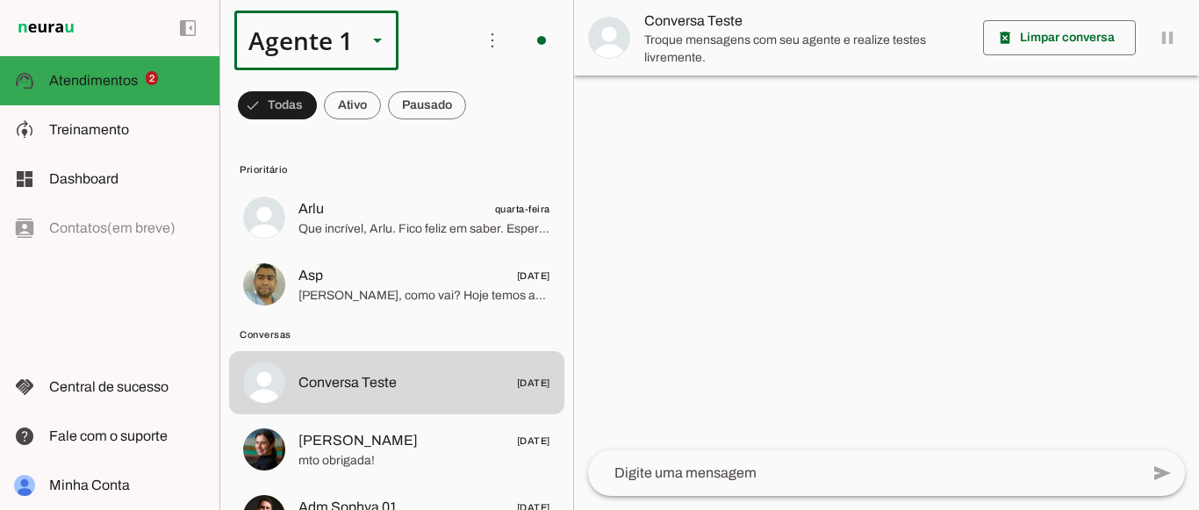
click at [377, 43] on slot at bounding box center [377, 40] width 21 height 21
click at [428, 46] on slot at bounding box center [347, 41] width 226 height 60
click at [488, 47] on span at bounding box center [492, 40] width 42 height 42
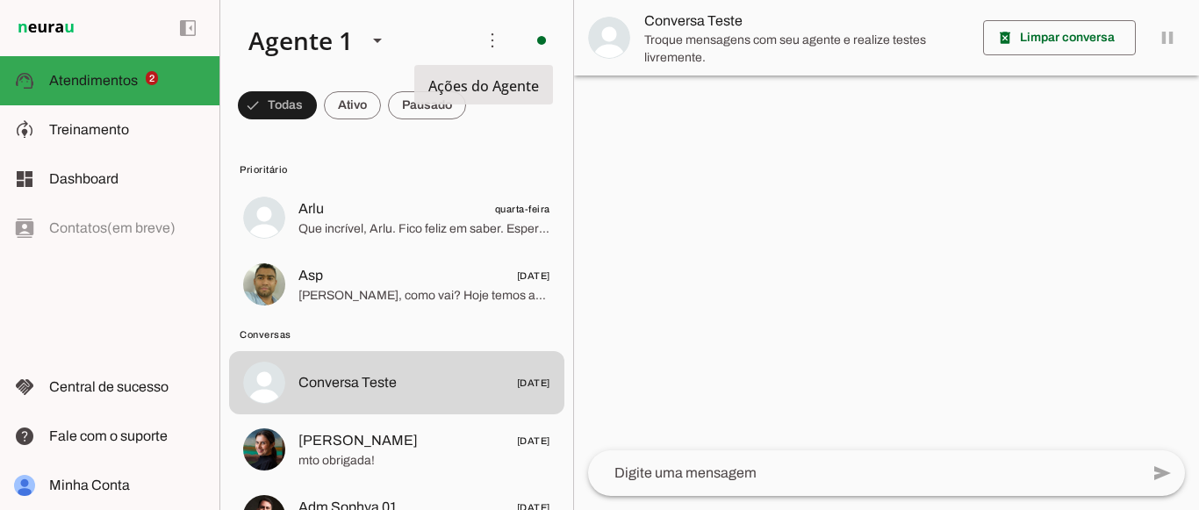
click at [422, 41] on slot at bounding box center [347, 41] width 226 height 60
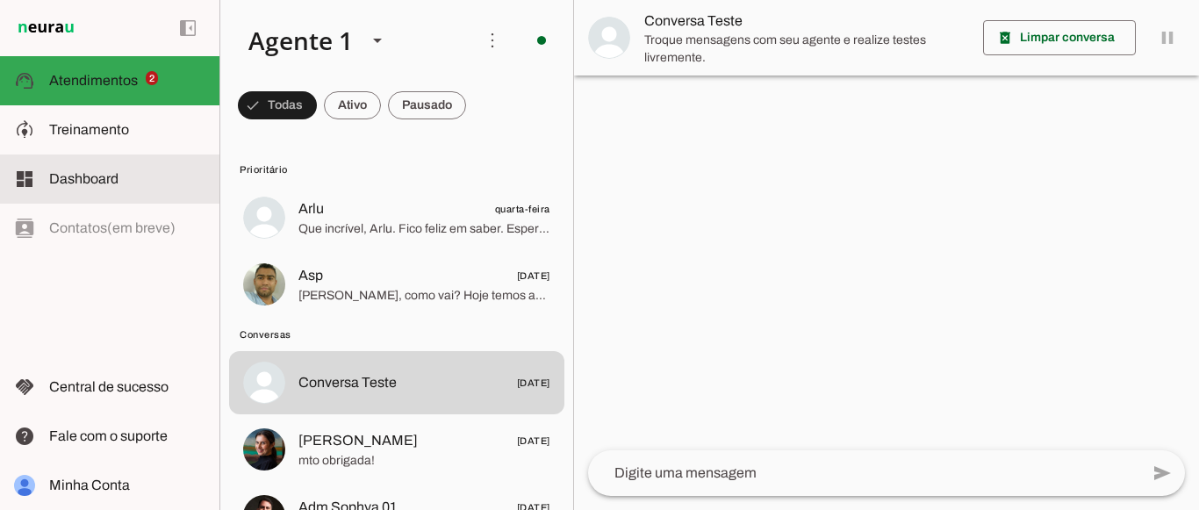
click at [127, 191] on md-item "dashboard Dashboard Dashboard" at bounding box center [109, 178] width 219 height 49
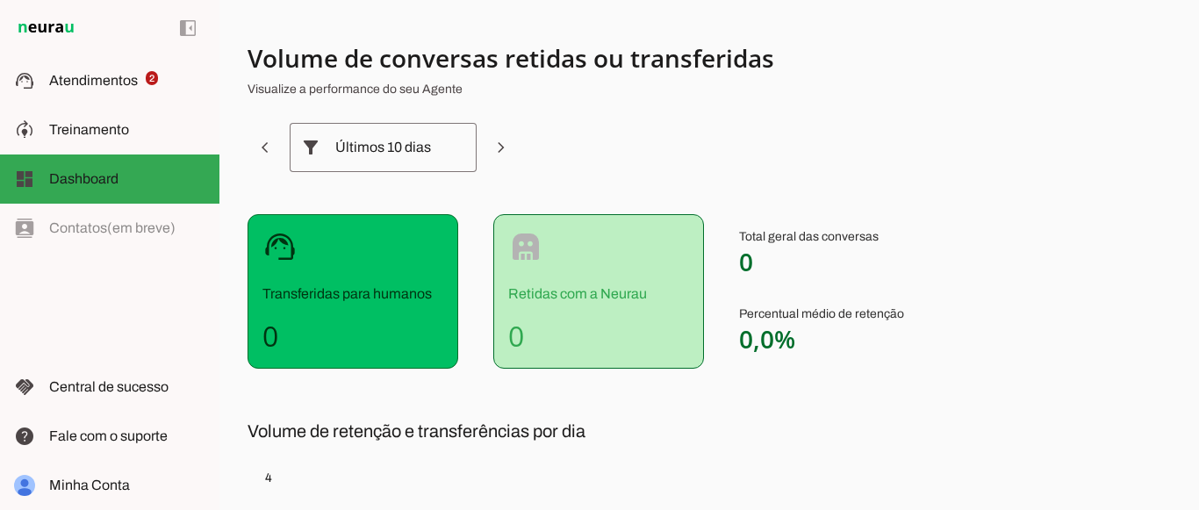
drag, startPoint x: 580, startPoint y: 290, endPoint x: 662, endPoint y: 329, distance: 90.7
click at [662, 324] on div "robot Retidas com a Neurau 0" at bounding box center [598, 291] width 211 height 154
drag, startPoint x: 664, startPoint y: 334, endPoint x: 786, endPoint y: 316, distance: 123.3
click at [665, 334] on h4 "0" at bounding box center [598, 336] width 181 height 35
drag, startPoint x: 276, startPoint y: 349, endPoint x: 373, endPoint y: 260, distance: 132.3
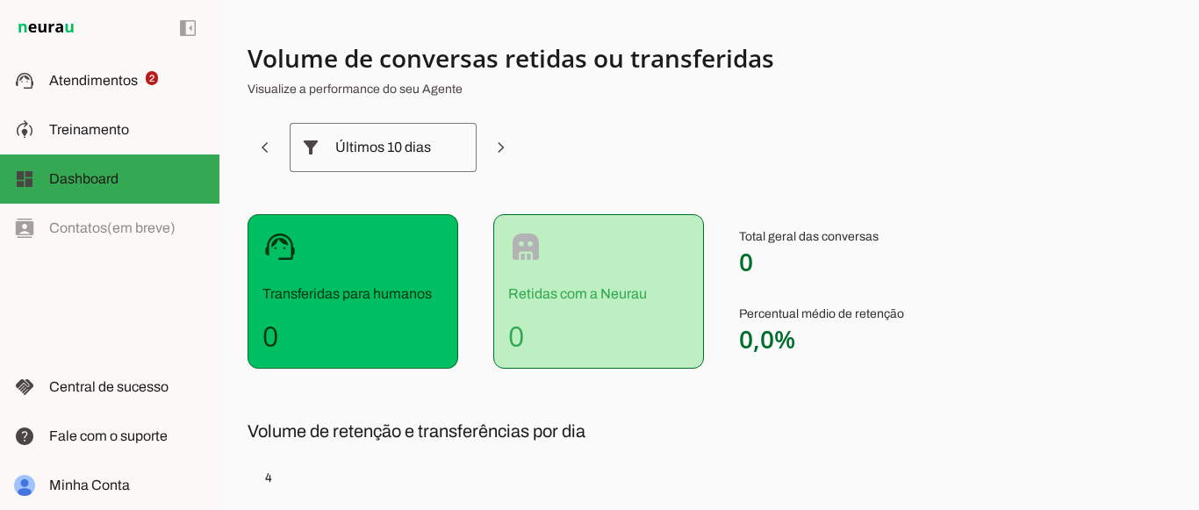
click at [285, 294] on div "support_agent Transferidas para humanos 0" at bounding box center [353, 291] width 211 height 154
click at [623, 144] on section "Volume de conversas retidas ou transferidas Visualize a performance do seu Agen…" at bounding box center [683, 431] width 871 height 778
click at [356, 149] on div "Últimos 10 dias" at bounding box center [383, 147] width 96 height 49
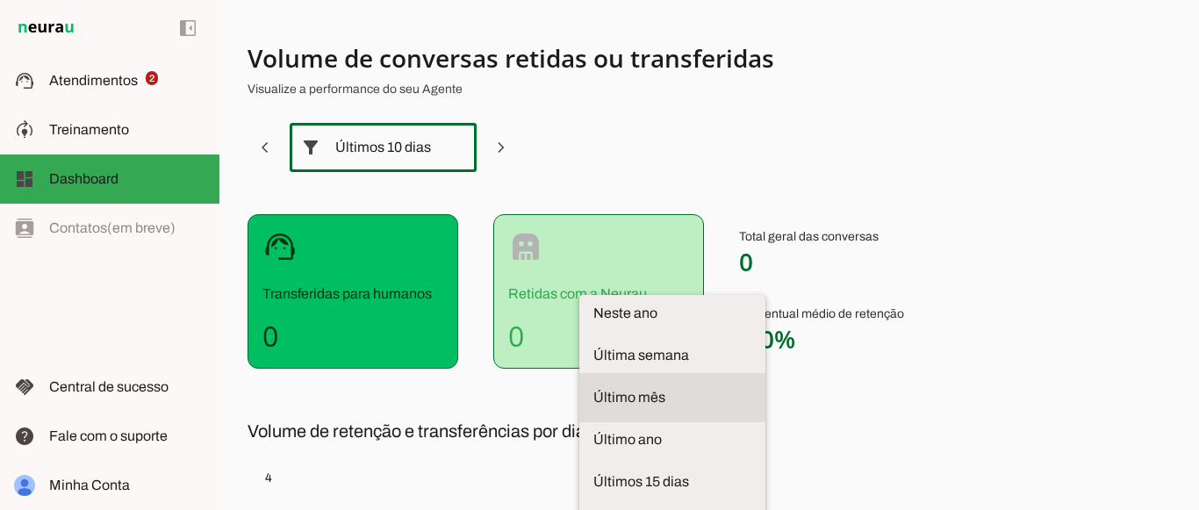
click at [593, 387] on span "Último mês" at bounding box center [672, 397] width 158 height 21
type md-outlined-select "last-month"
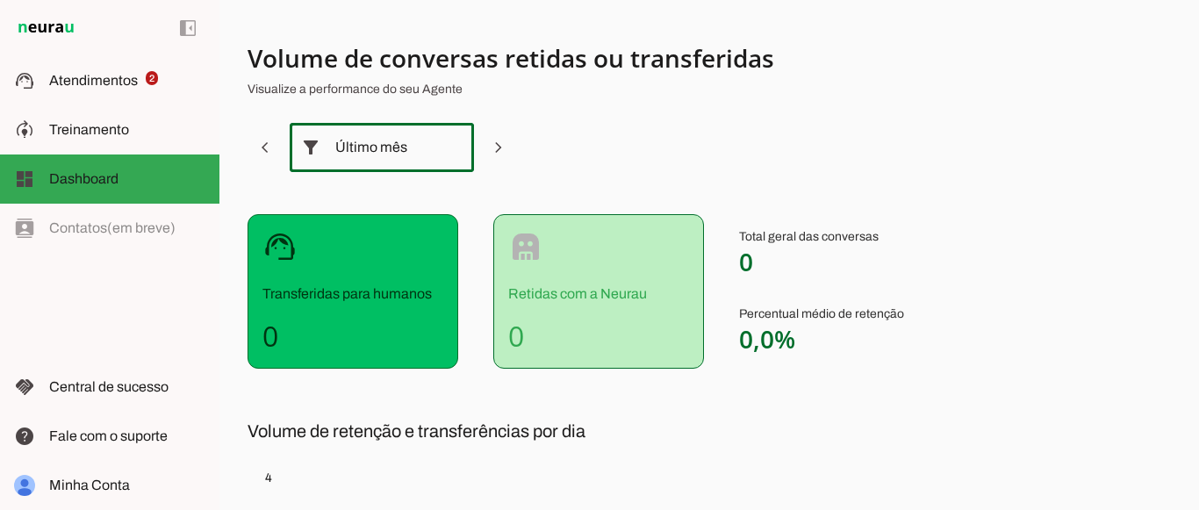
click at [593, 169] on section "Volume de conversas retidas ou transferidas Visualize a performance do seu Agen…" at bounding box center [683, 431] width 871 height 778
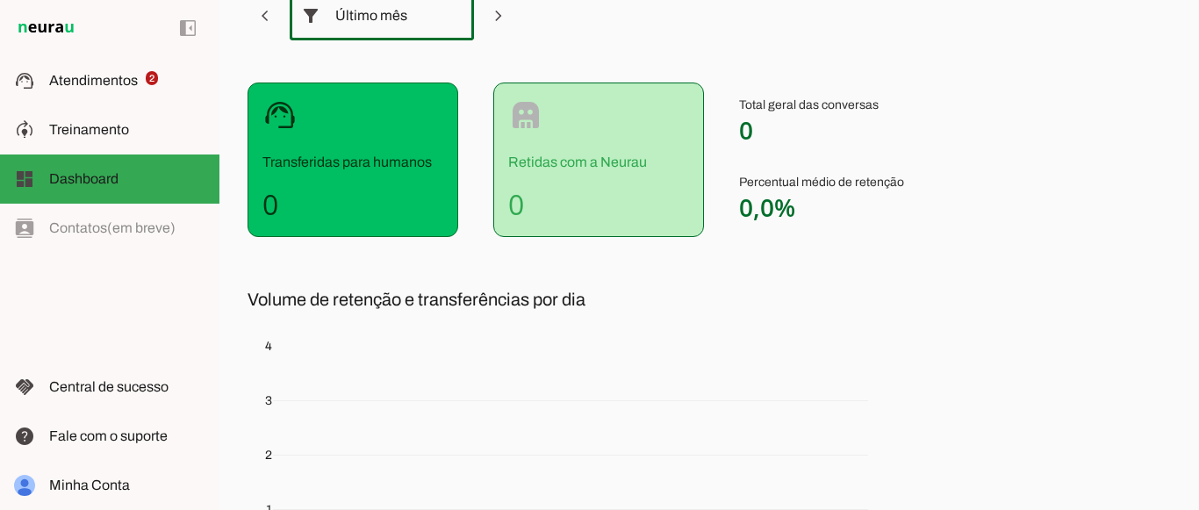
scroll to position [0, 0]
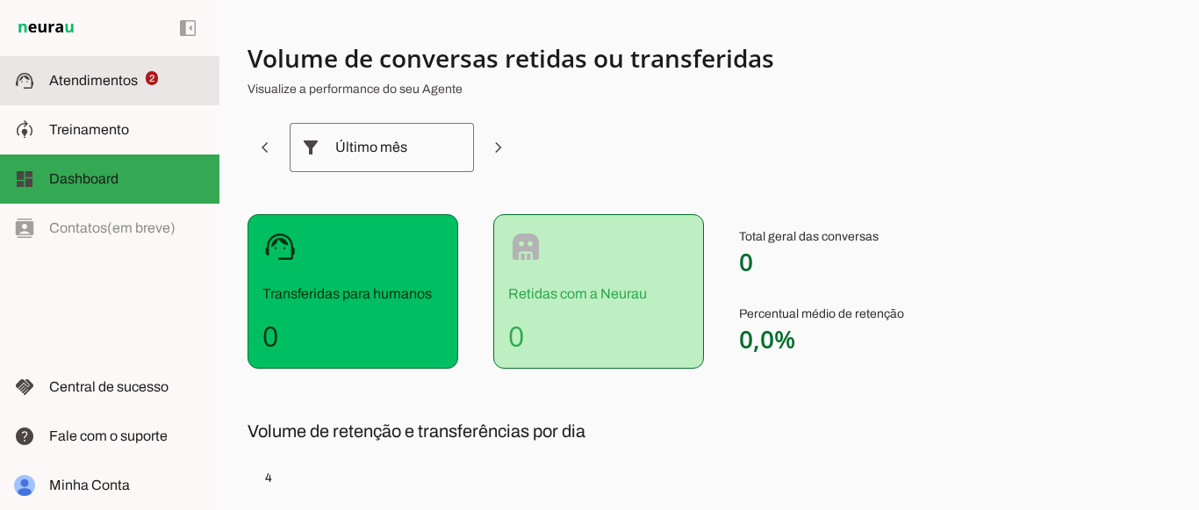
click at [104, 87] on span "Atendimentos" at bounding box center [93, 80] width 89 height 15
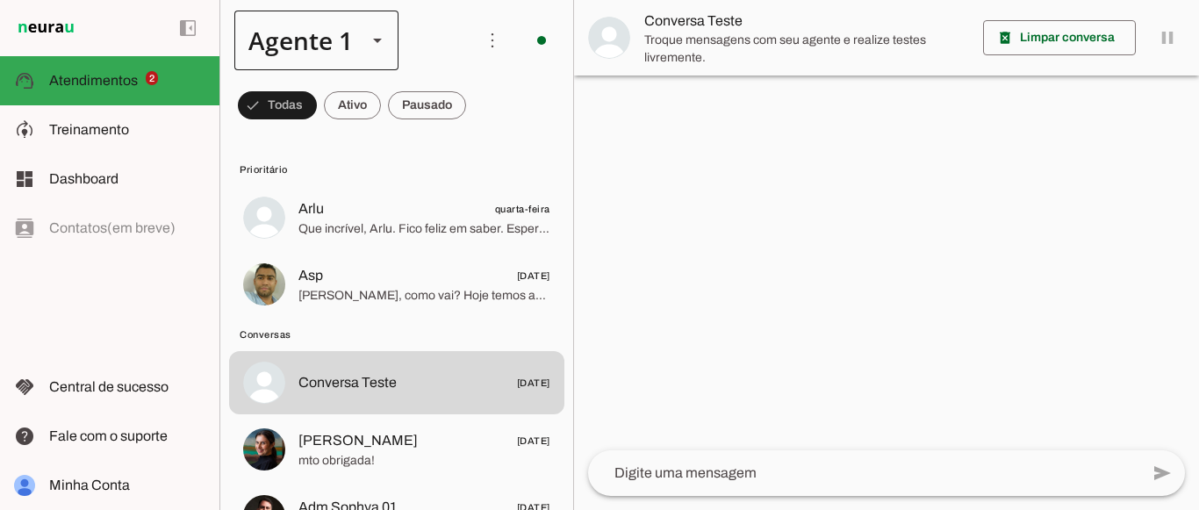
click at [382, 54] on div at bounding box center [377, 41] width 21 height 60
click at [483, 109] on slot at bounding box center [550, 112] width 135 height 21
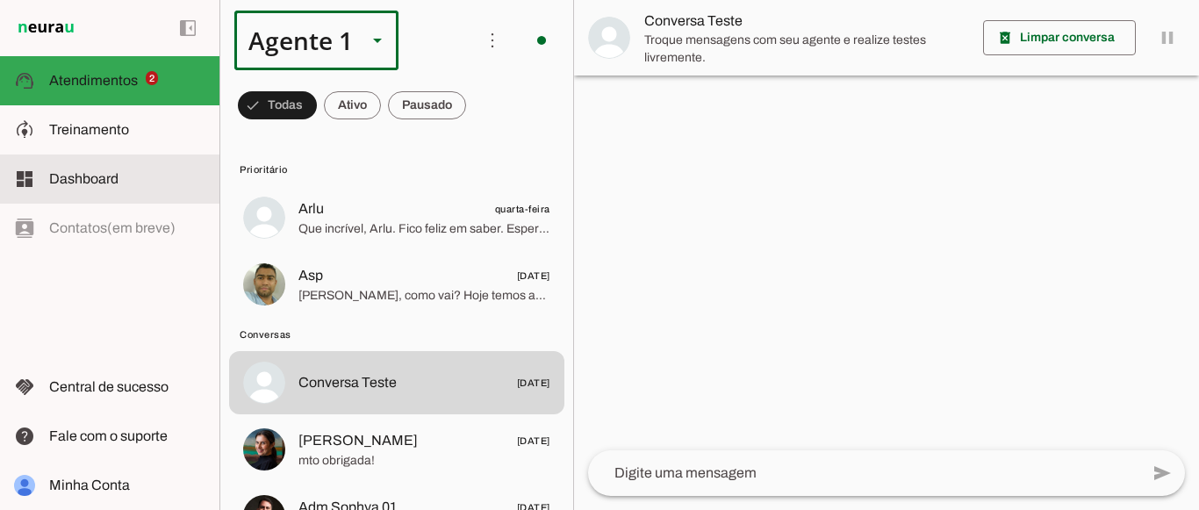
click at [87, 174] on span "Dashboard" at bounding box center [83, 178] width 69 height 15
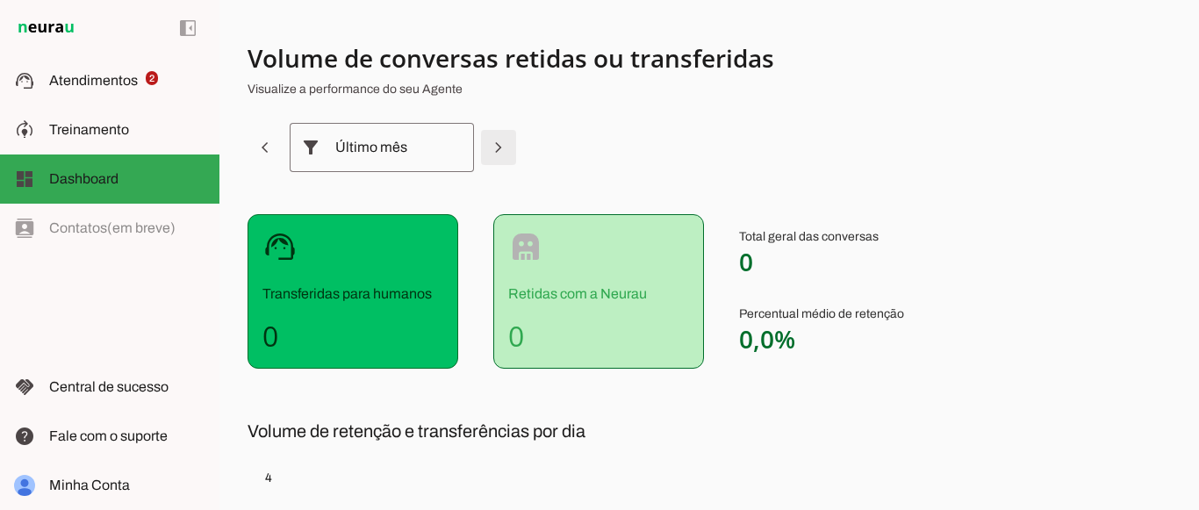
click at [495, 152] on span at bounding box center [499, 147] width 42 height 42
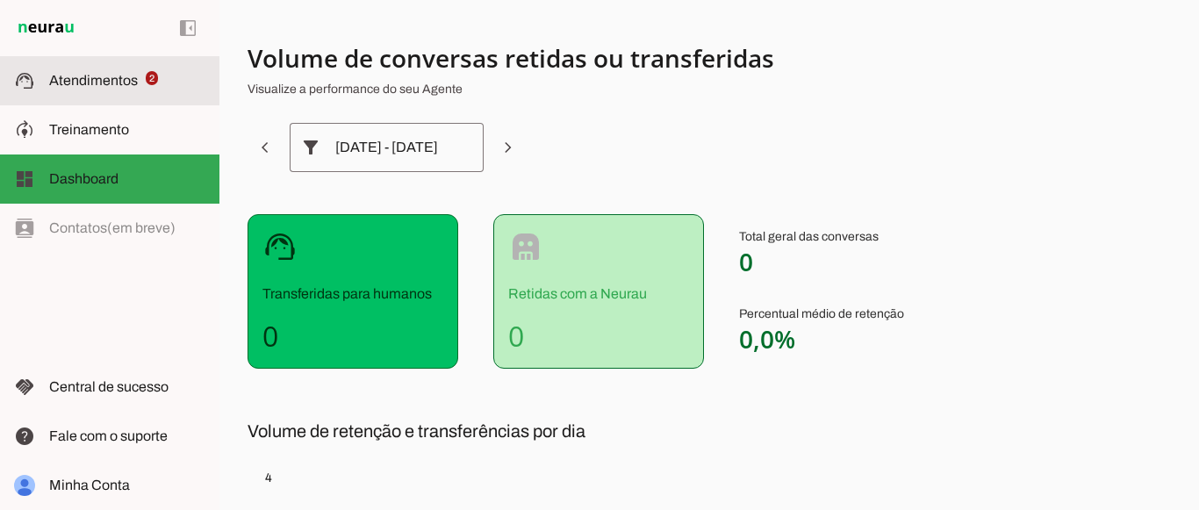
click at [128, 90] on slot at bounding box center [127, 80] width 156 height 21
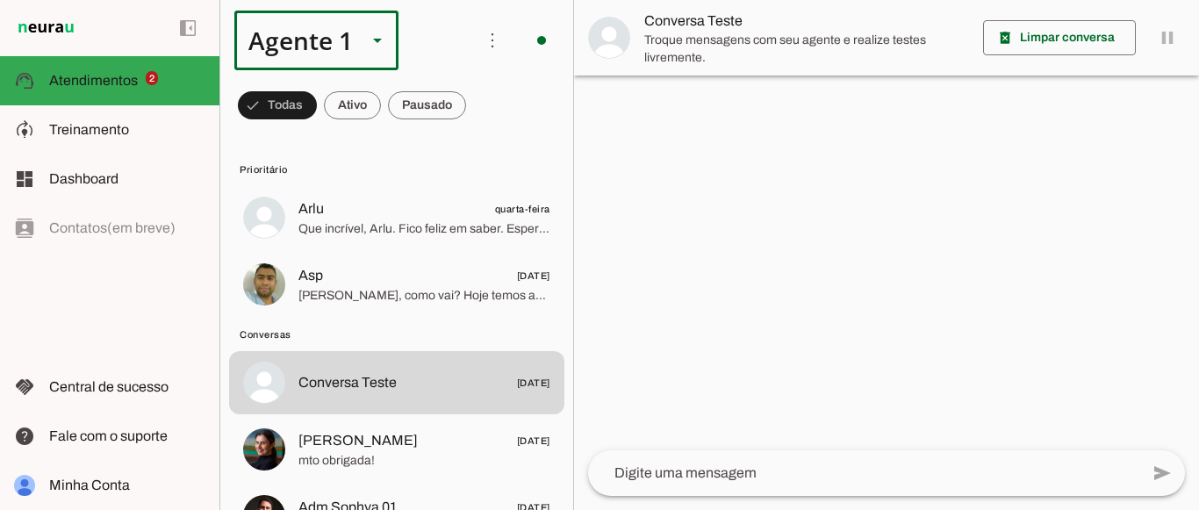
drag, startPoint x: 320, startPoint y: 54, endPoint x: 273, endPoint y: 5, distance: 68.3
click at [317, 50] on div "Agente 1" at bounding box center [293, 41] width 119 height 60
drag, startPoint x: 370, startPoint y: 44, endPoint x: 366, endPoint y: 53, distance: 9.8
click at [370, 44] on slot at bounding box center [377, 40] width 21 height 21
click at [439, 40] on slot at bounding box center [347, 41] width 226 height 60
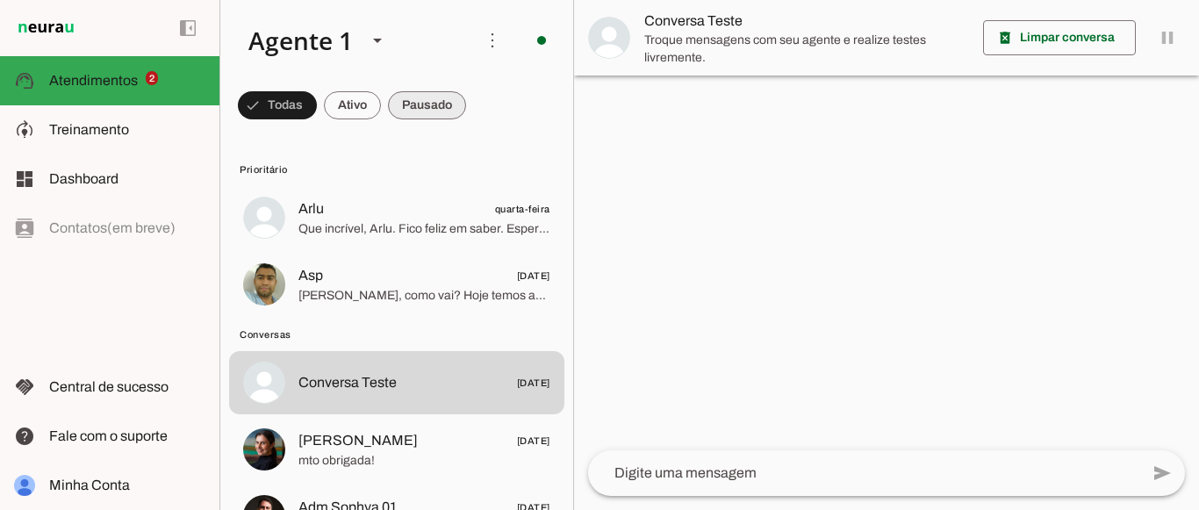
click at [420, 90] on span at bounding box center [427, 105] width 78 height 42
click at [341, 117] on span at bounding box center [336, 105] width 57 height 42
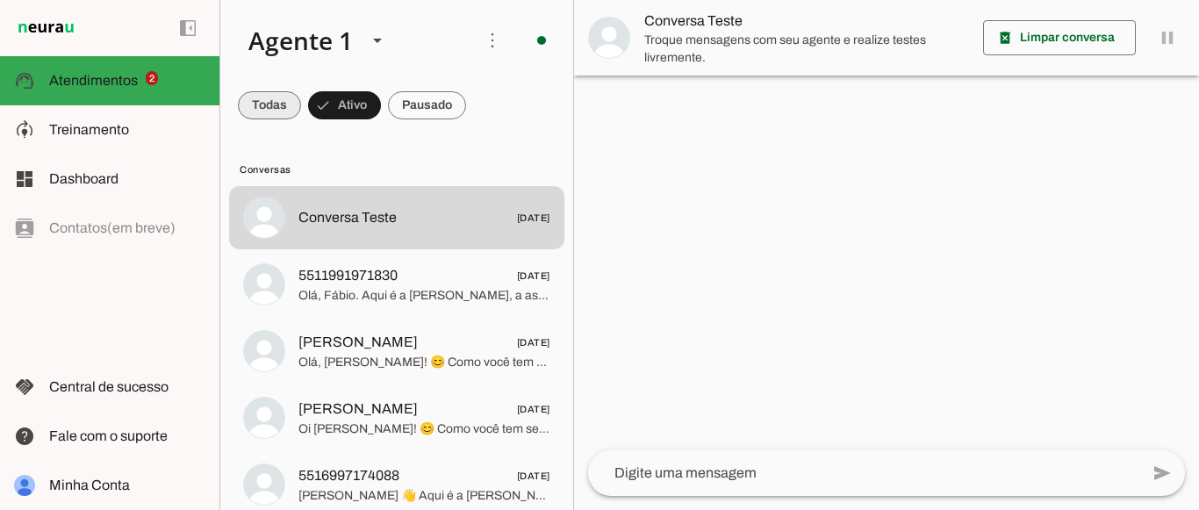
click at [265, 111] on span at bounding box center [269, 105] width 63 height 42
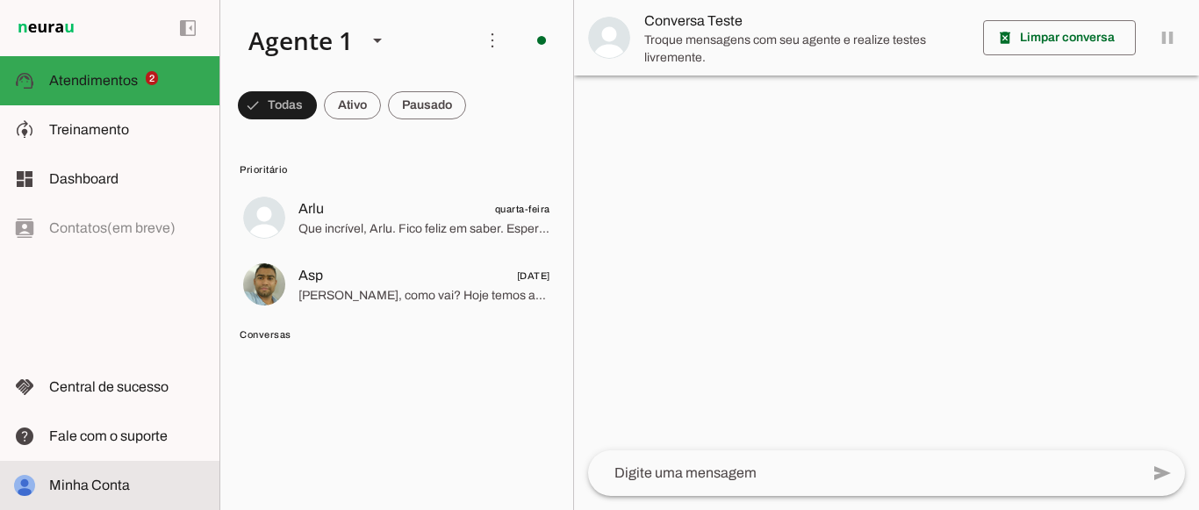
click at [90, 476] on slot at bounding box center [127, 485] width 156 height 21
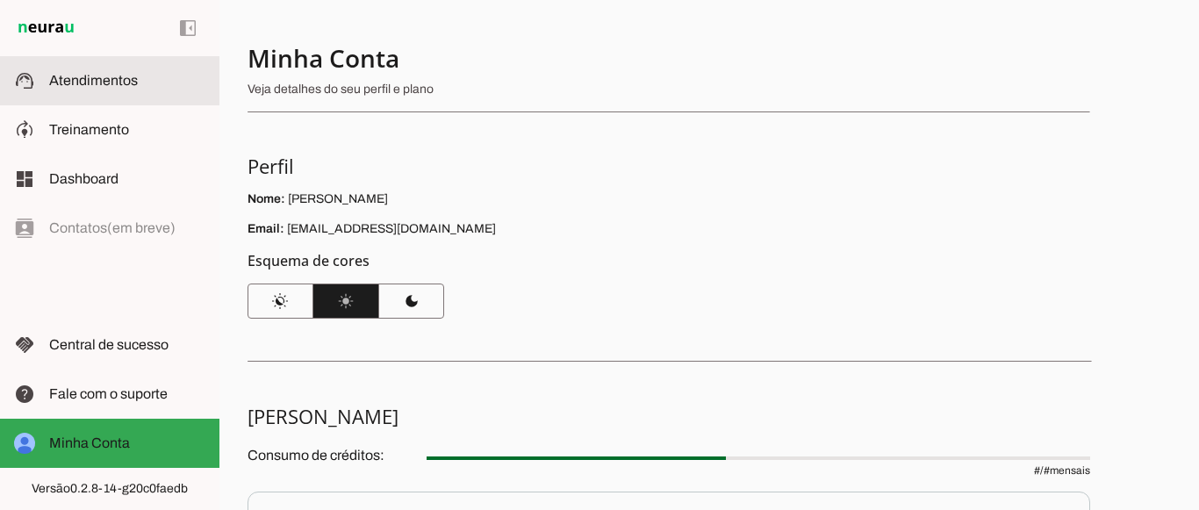
click at [69, 78] on span "Atendimentos" at bounding box center [93, 80] width 89 height 15
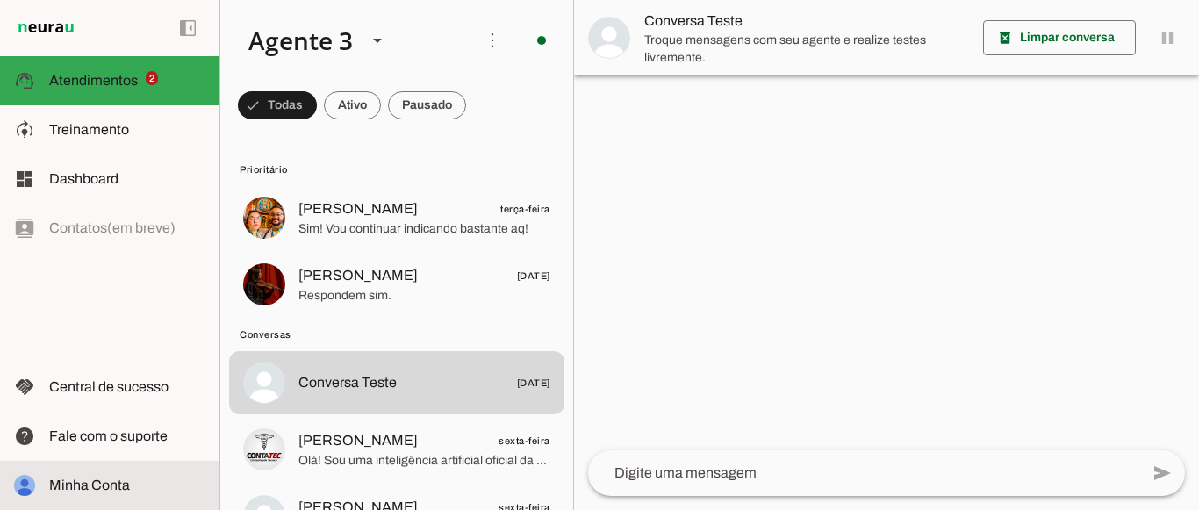
click at [111, 478] on span "Minha Conta" at bounding box center [89, 485] width 81 height 15
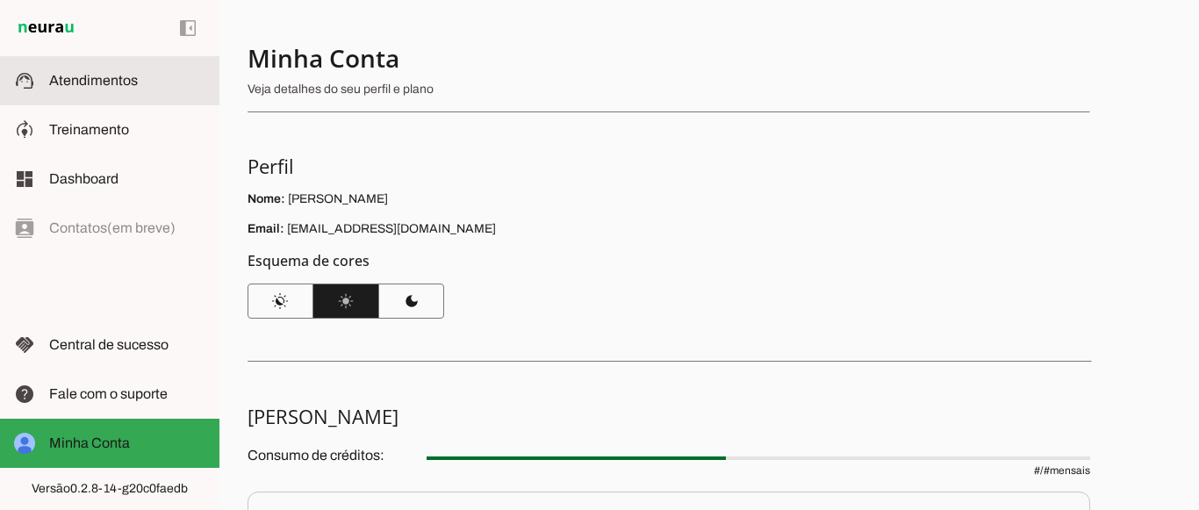
click at [75, 90] on slot at bounding box center [127, 80] width 156 height 21
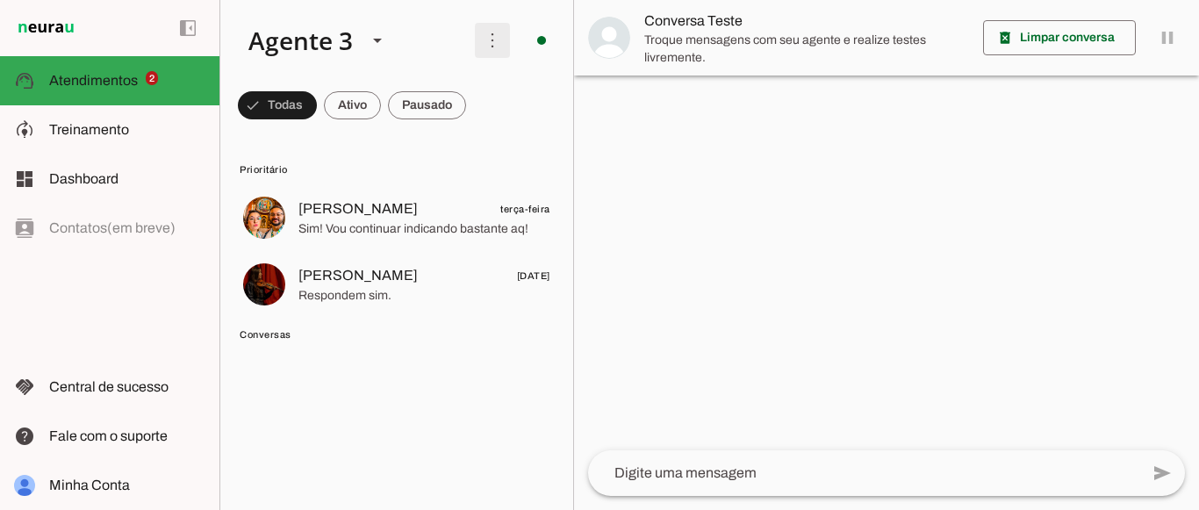
click at [486, 43] on span at bounding box center [492, 40] width 42 height 42
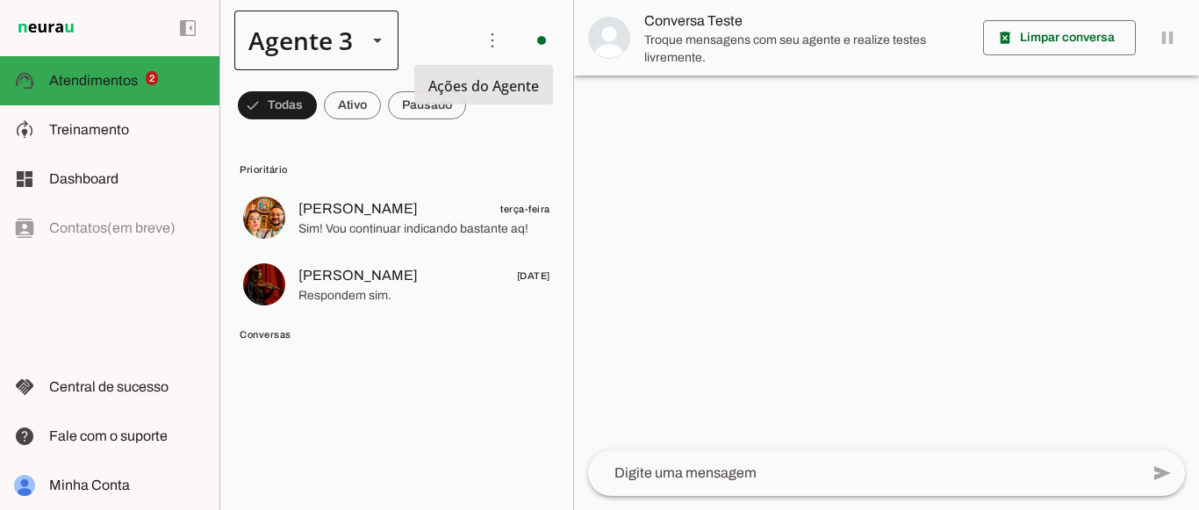
drag, startPoint x: 413, startPoint y: 41, endPoint x: 390, endPoint y: 41, distance: 22.8
click at [409, 41] on slot at bounding box center [347, 41] width 226 height 60
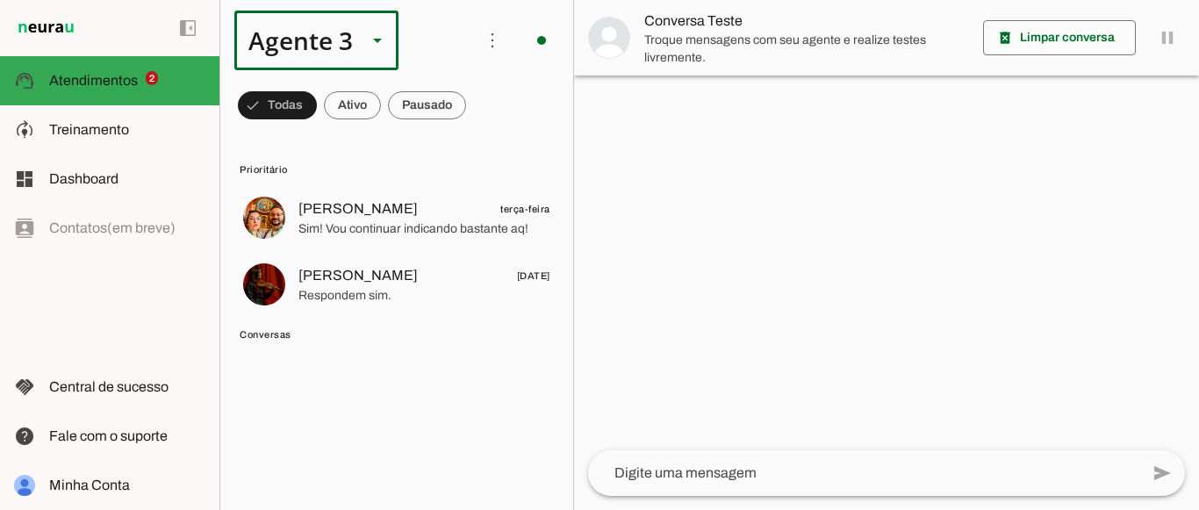
drag, startPoint x: 327, startPoint y: 42, endPoint x: 334, endPoint y: 75, distance: 34.1
click at [326, 44] on div "Agente 3" at bounding box center [293, 41] width 119 height 60
click at [0, 0] on slot "Agente 2" at bounding box center [0, 0] width 0 height 0
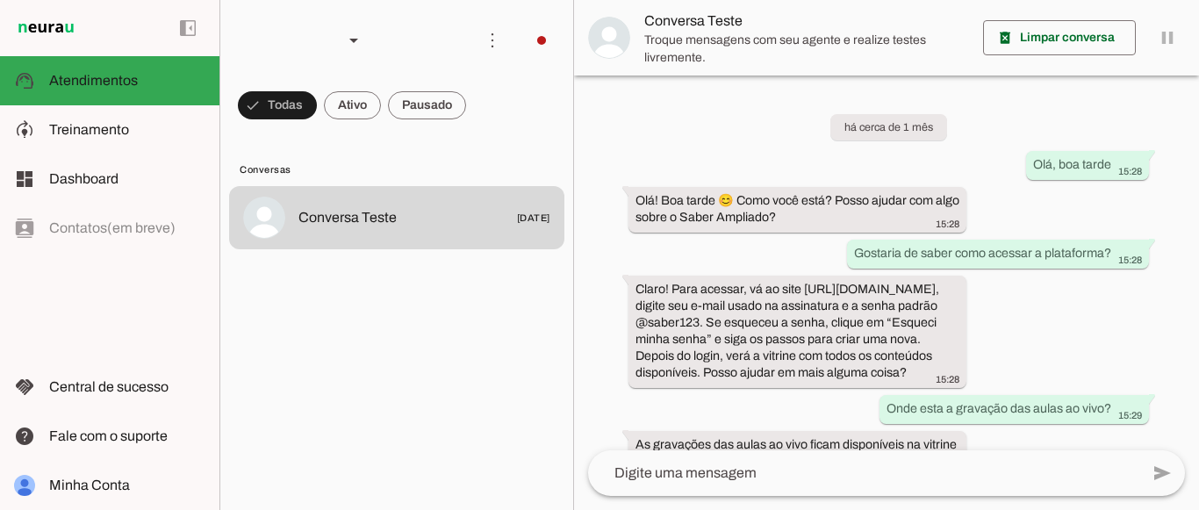
scroll to position [106, 0]
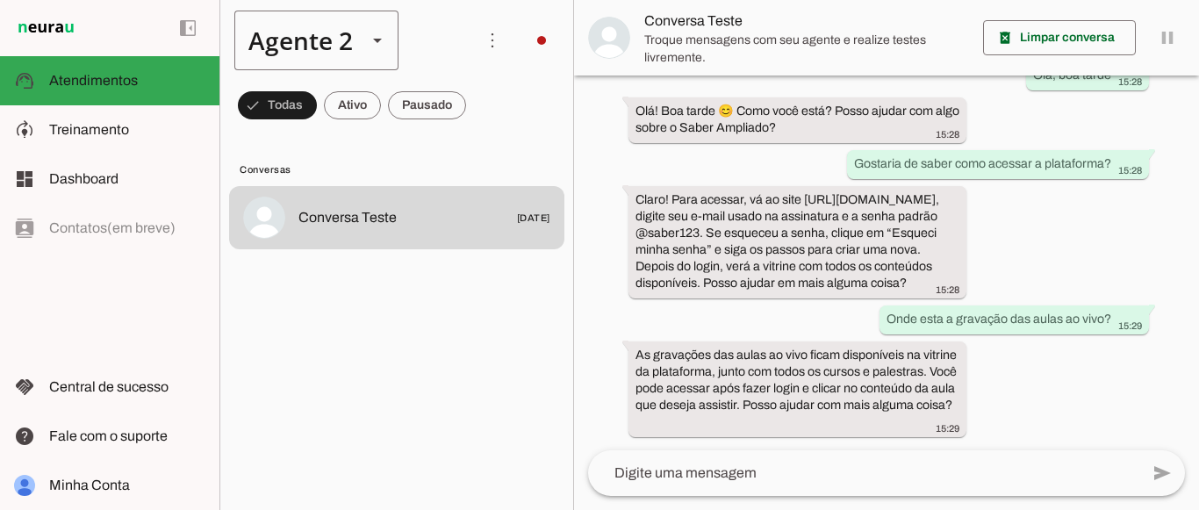
click at [331, 33] on div "Agente 2" at bounding box center [293, 41] width 119 height 60
click at [483, 107] on slot at bounding box center [550, 112] width 135 height 21
type md-outlined-select "QjfirH1XCPDxKaVpwJ8B"
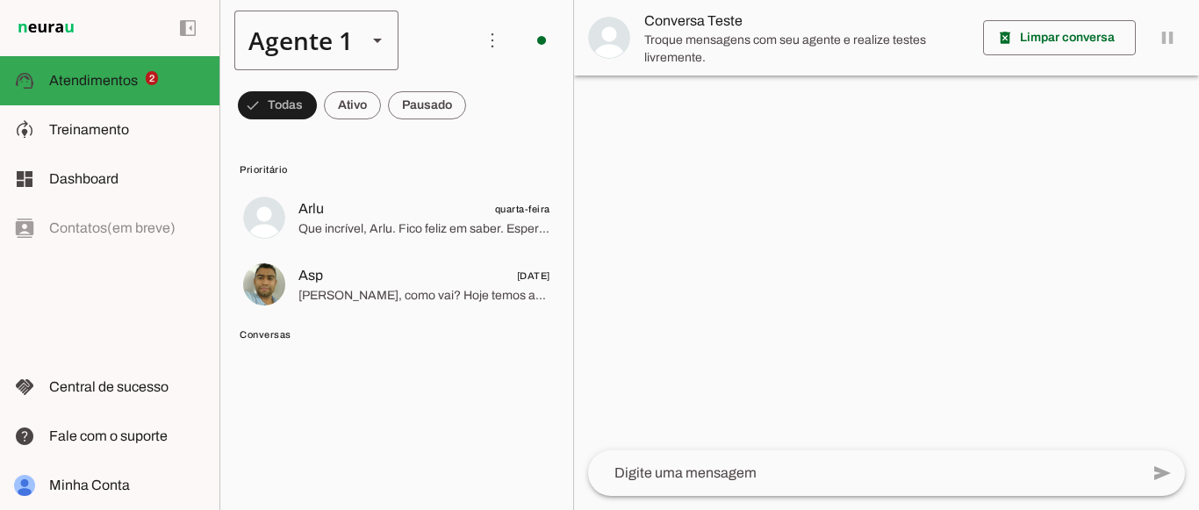
click at [320, 54] on div "Agente 1" at bounding box center [293, 41] width 119 height 60
click at [449, 49] on slot at bounding box center [347, 41] width 226 height 60
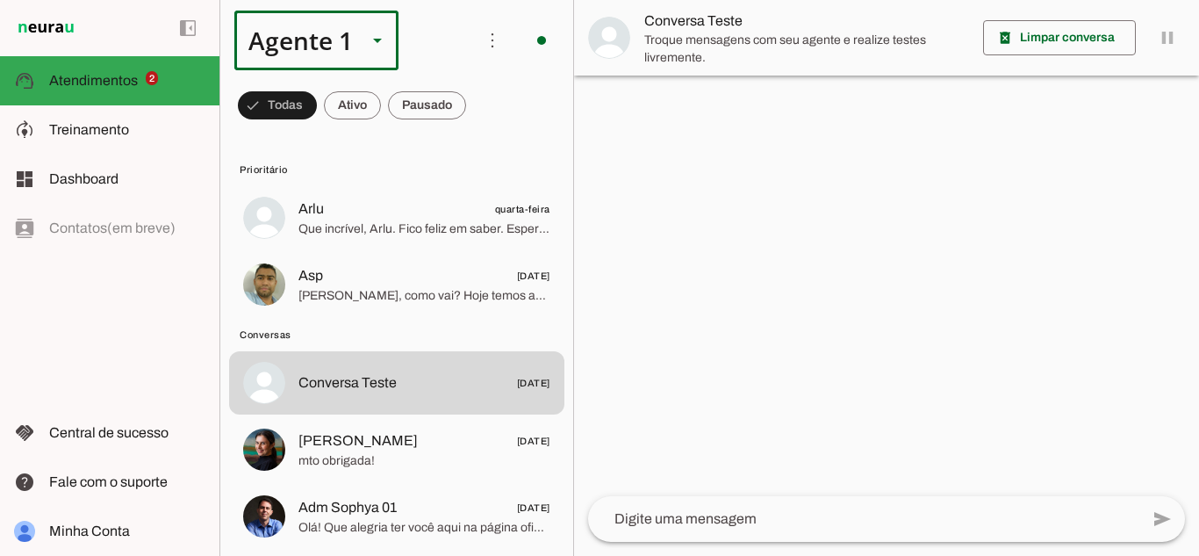
drag, startPoint x: 341, startPoint y: 32, endPoint x: 343, endPoint y: 61, distance: 29.1
click at [341, 34] on div "Agente 1" at bounding box center [293, 41] width 119 height 60
click at [483, 160] on slot at bounding box center [550, 161] width 135 height 21
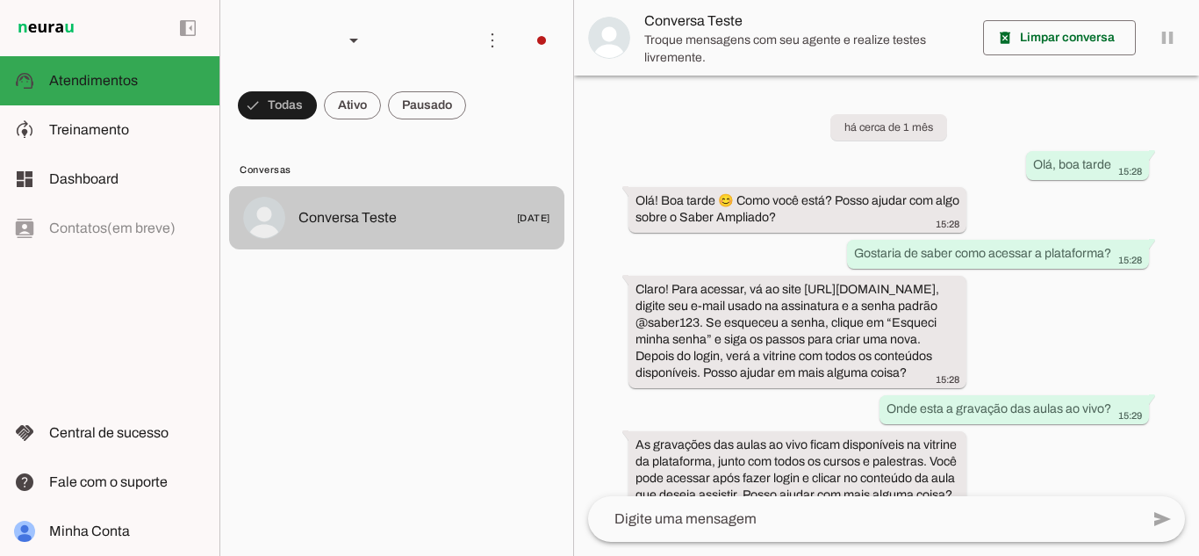
scroll to position [61, 0]
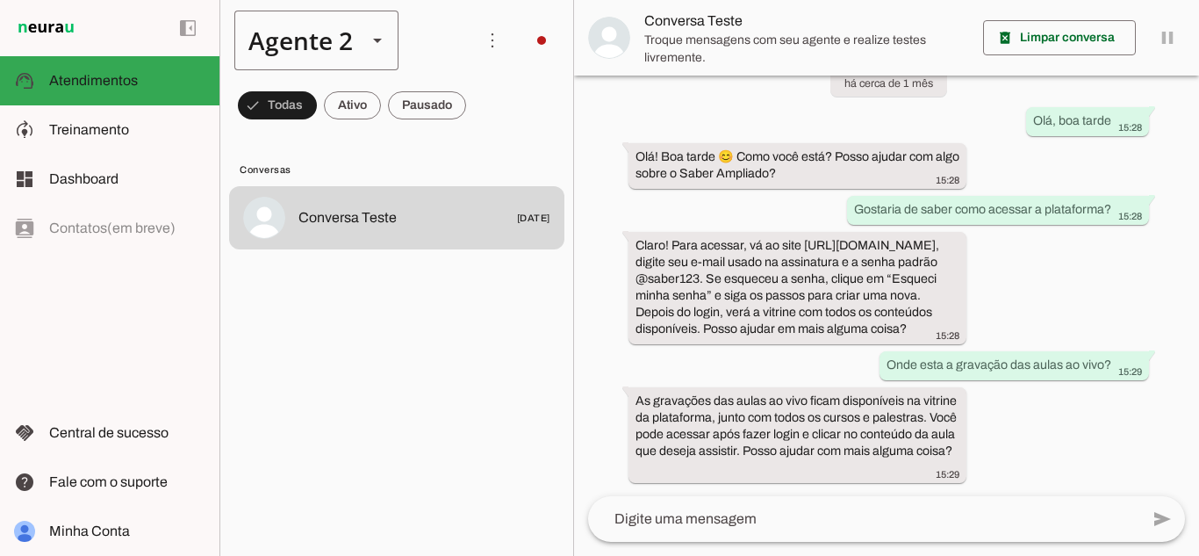
click at [354, 36] on div "Agente 2" at bounding box center [316, 41] width 164 height 60
click at [469, 124] on md-item "Agente 1" at bounding box center [550, 112] width 163 height 49
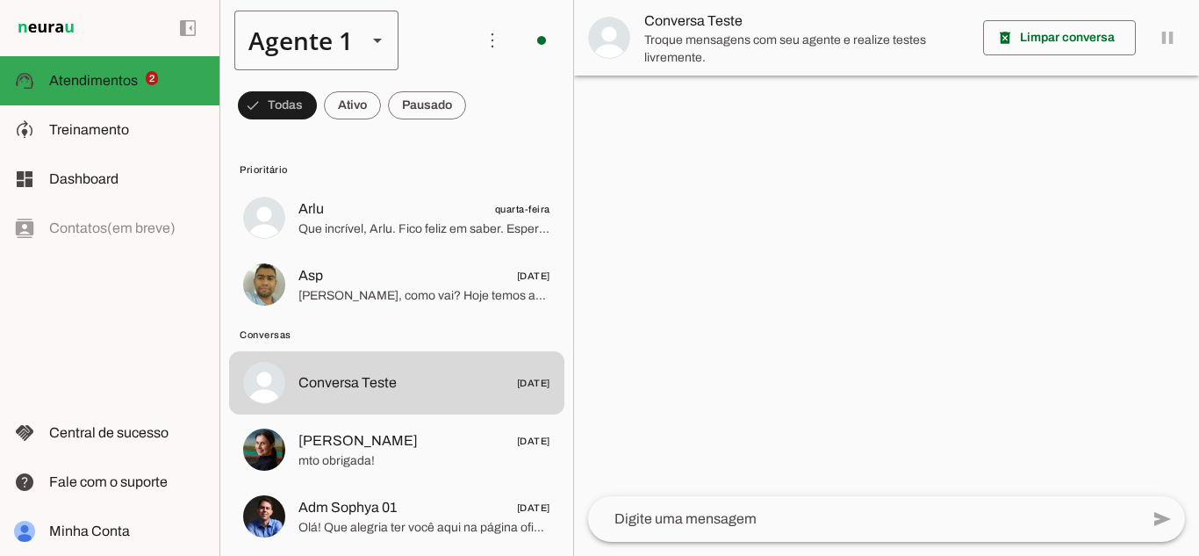
click at [334, 51] on div "Agente 1" at bounding box center [293, 41] width 119 height 60
click at [483, 155] on slot at bounding box center [550, 161] width 135 height 21
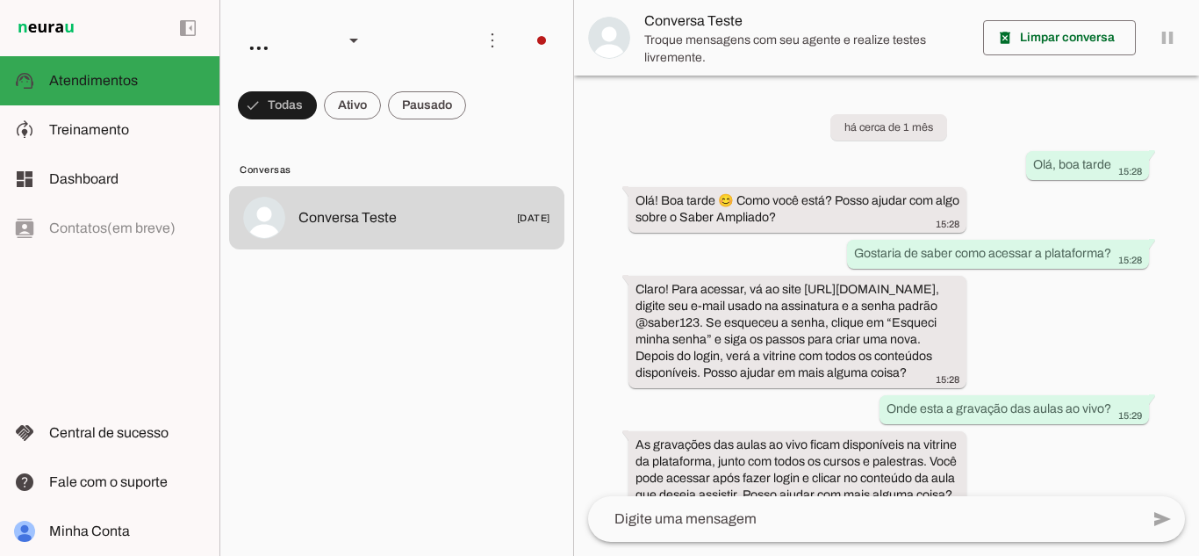
scroll to position [61, 0]
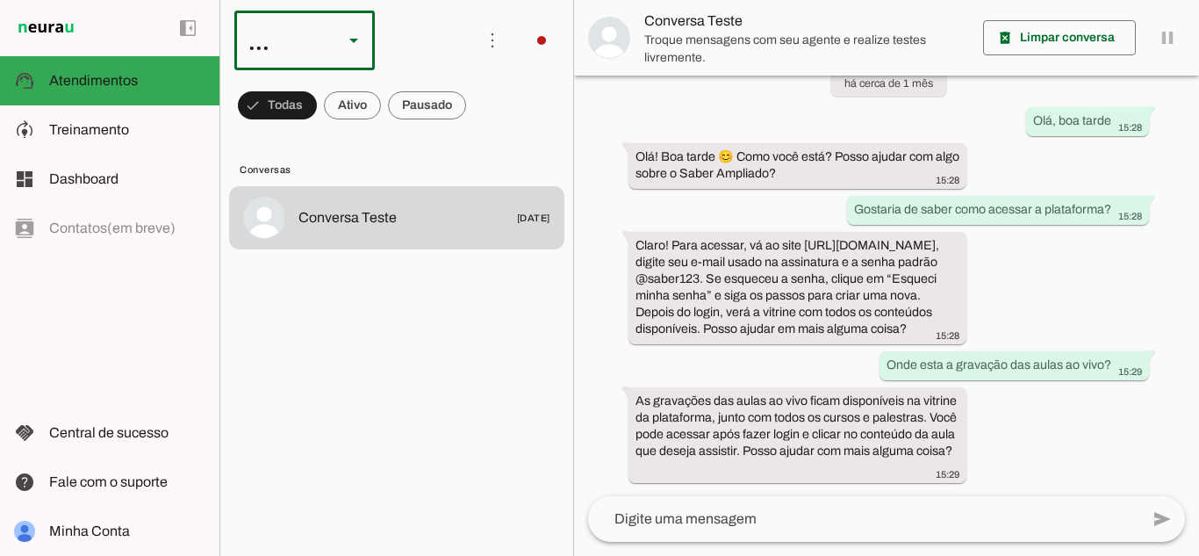
click at [323, 46] on div "..." at bounding box center [281, 41] width 95 height 60
click at [483, 202] on slot at bounding box center [539, 210] width 112 height 21
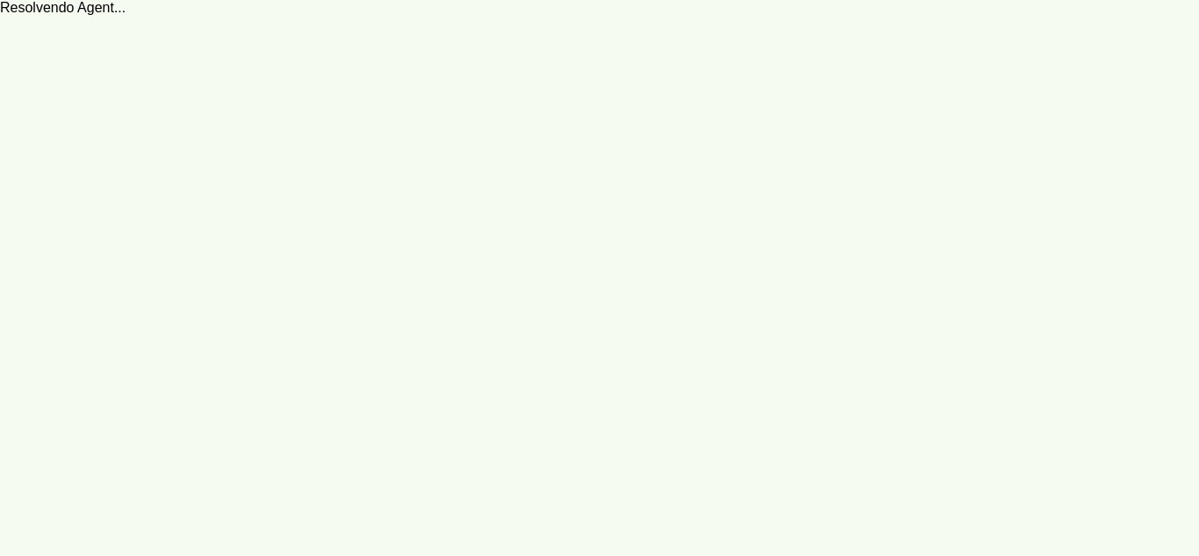
click at [992, 153] on robot-service-page at bounding box center [599, 278] width 1199 height 556
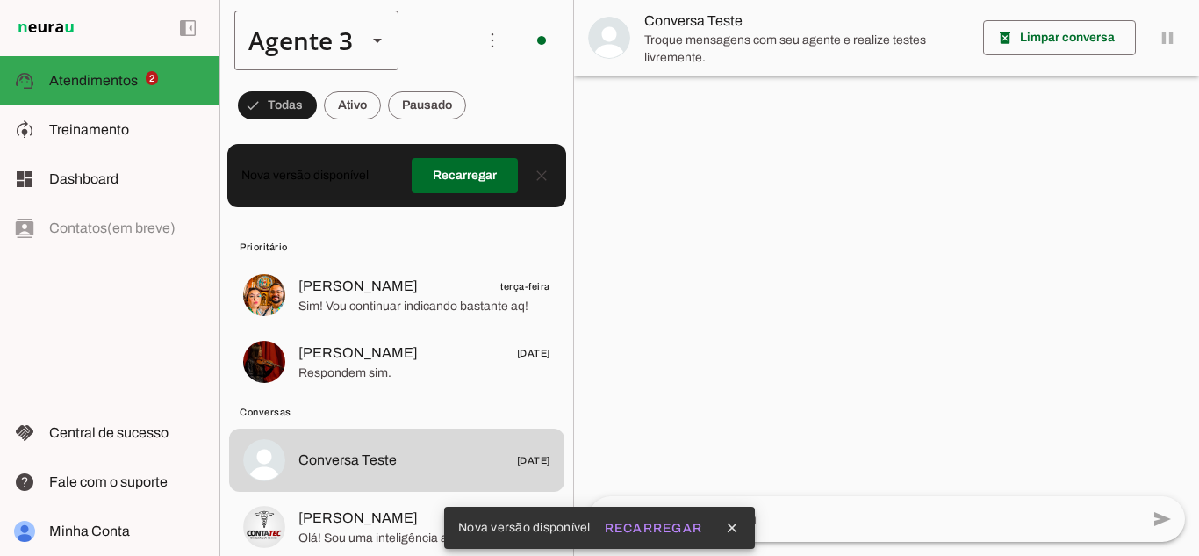
click at [299, 47] on div "Agente 3" at bounding box center [293, 41] width 119 height 60
click at [483, 102] on slot at bounding box center [550, 112] width 135 height 21
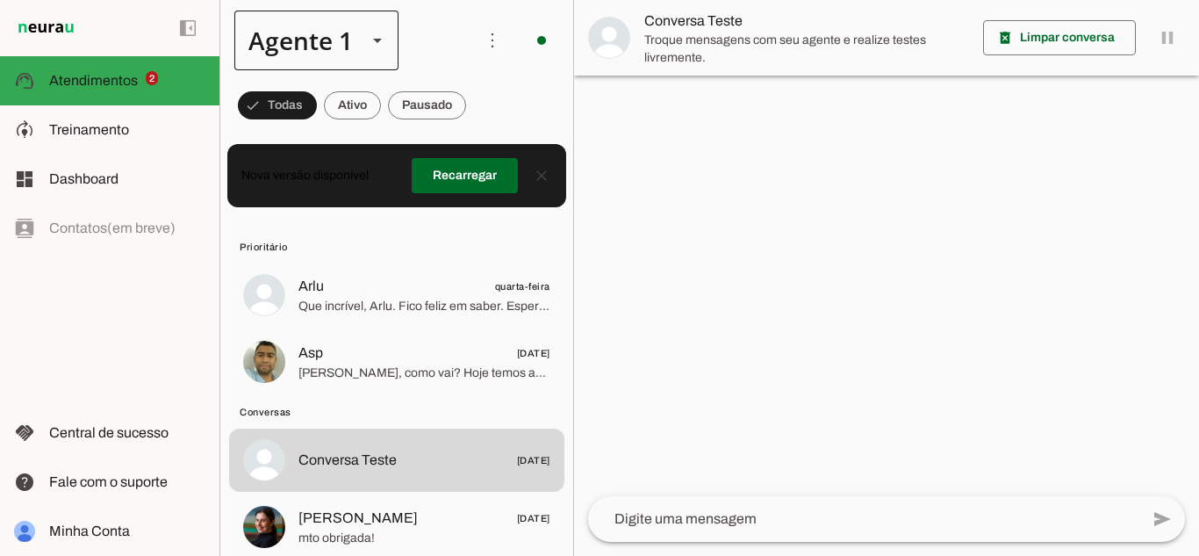
click at [354, 47] on div "Agente 1" at bounding box center [316, 41] width 164 height 60
click at [469, 162] on md-item "Agente 2" at bounding box center [550, 161] width 163 height 49
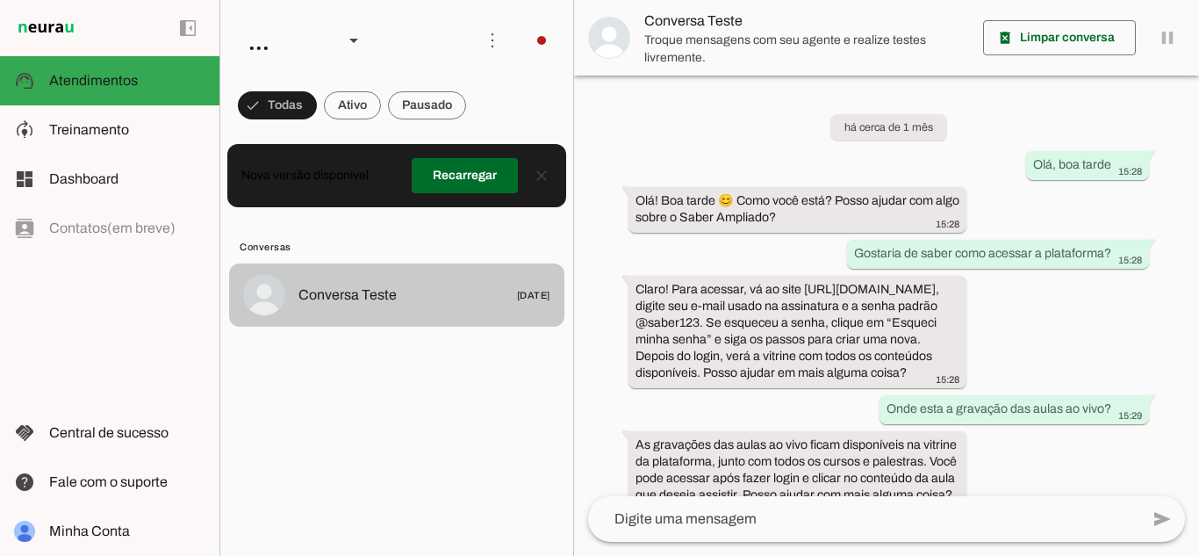
scroll to position [61, 0]
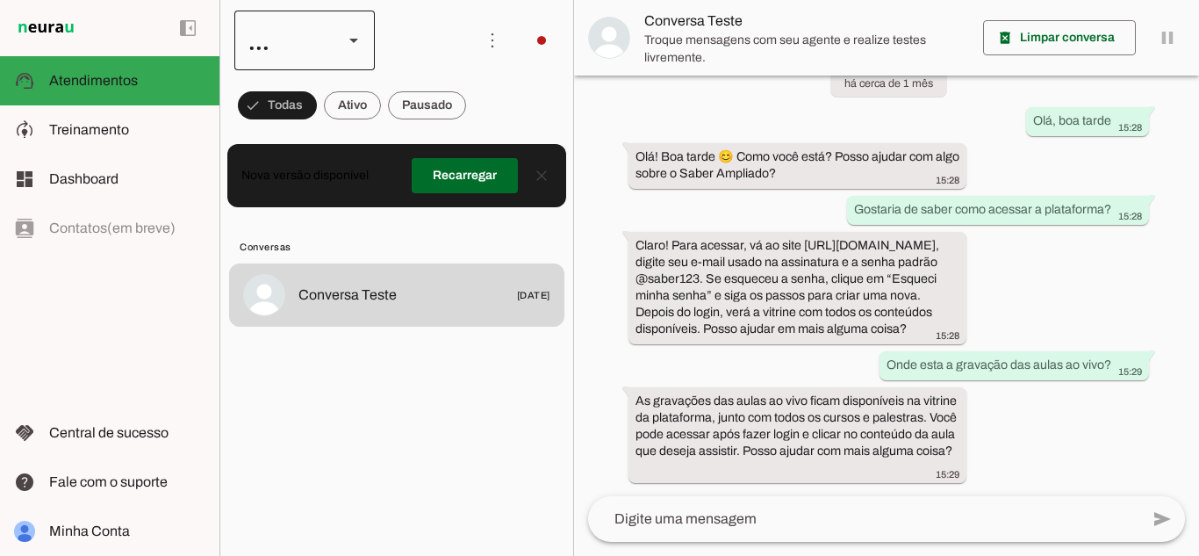
click at [335, 32] on div "..." at bounding box center [304, 41] width 140 height 60
click at [0, 0] on slot "Agente 3" at bounding box center [0, 0] width 0 height 0
type md-outlined-select "7aeOENThFhWz0WRKzz7n"
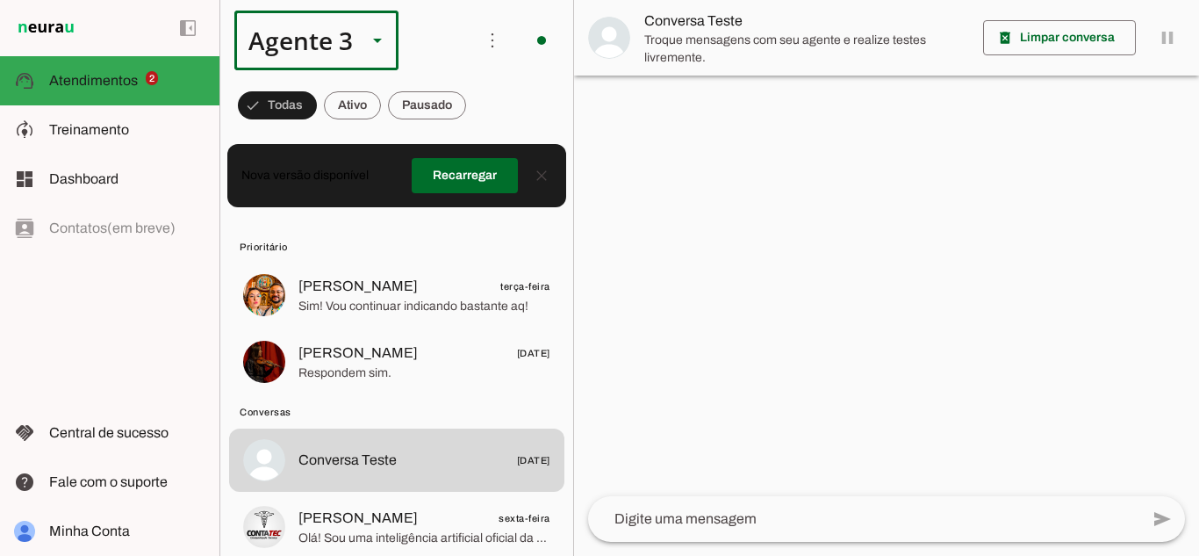
click at [285, 48] on div "Agente 3" at bounding box center [293, 41] width 119 height 60
click at [483, 111] on slot at bounding box center [550, 112] width 135 height 21
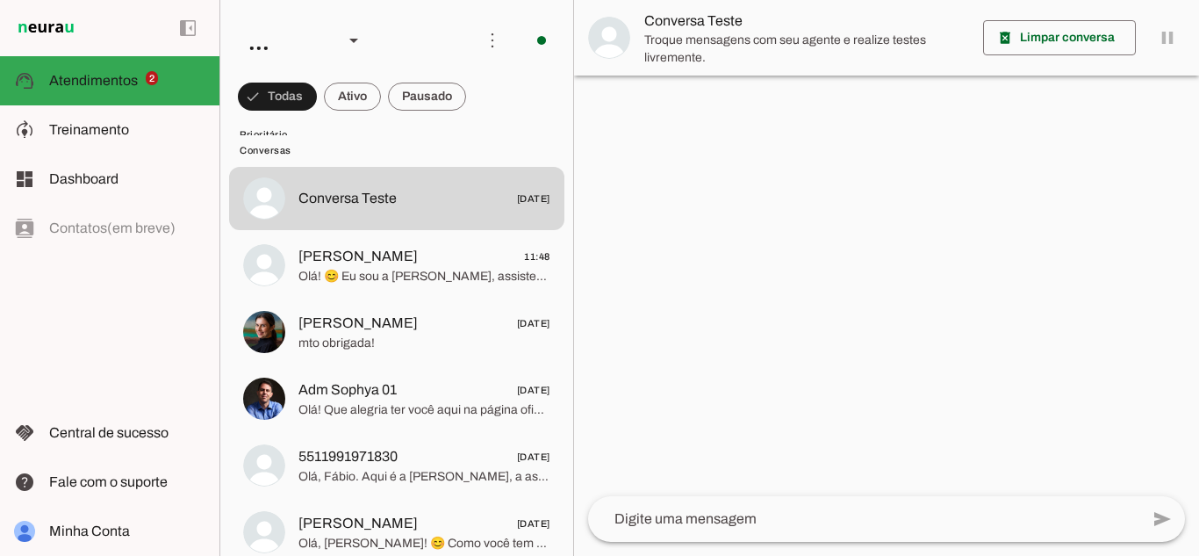
scroll to position [263, 0]
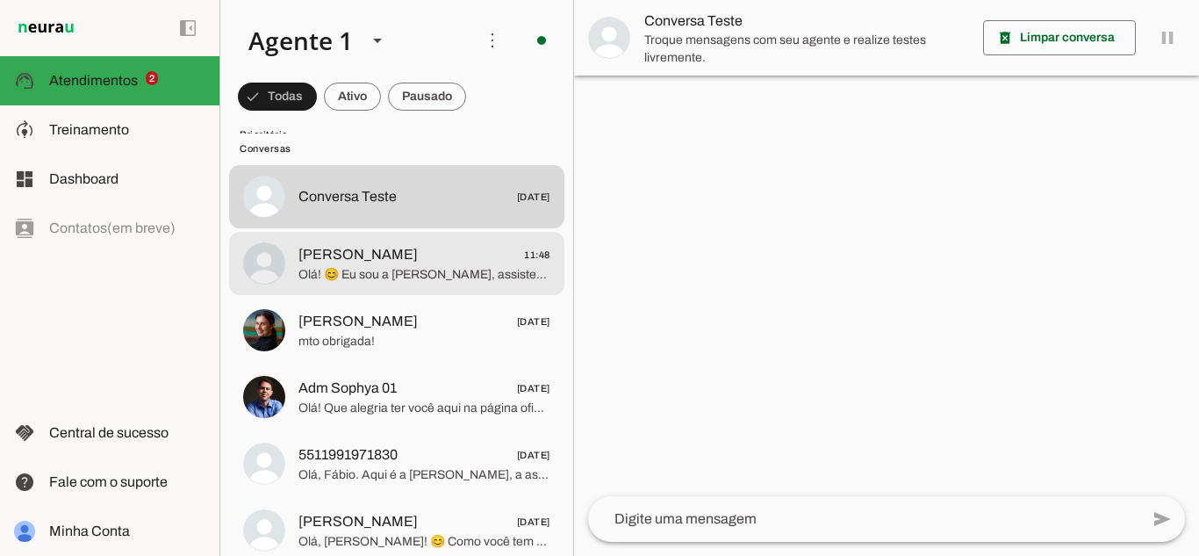
click at [370, 266] on span "Olá! 😊 Eu sou a Sophia, assistente do Saber Ampliado. Nosso produto é uma plata…" at bounding box center [424, 275] width 252 height 18
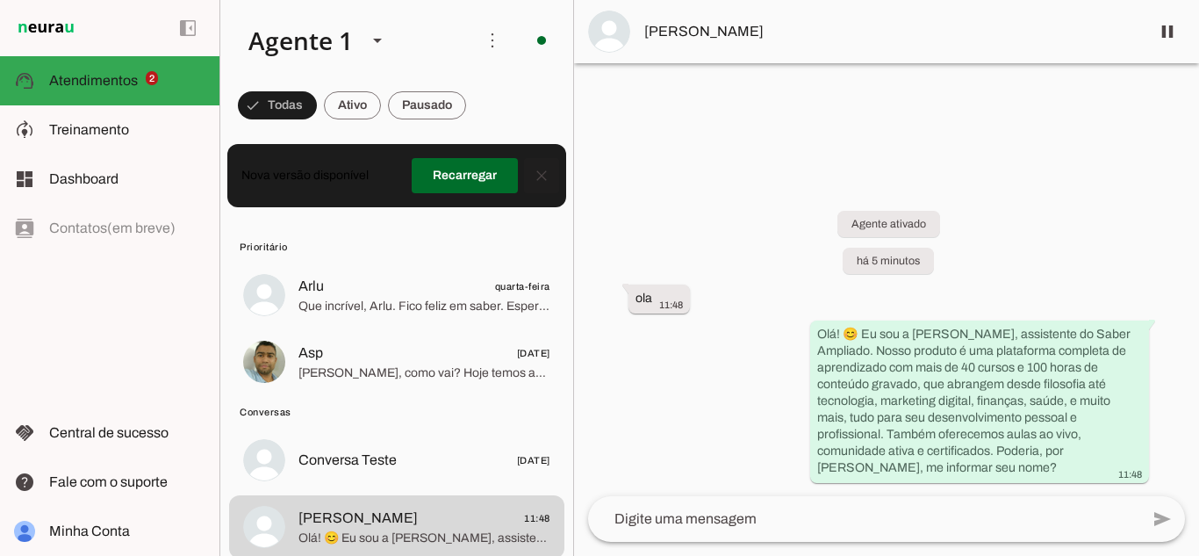
click at [532, 179] on span at bounding box center [542, 175] width 42 height 42
